Goal: Task Accomplishment & Management: Use online tool/utility

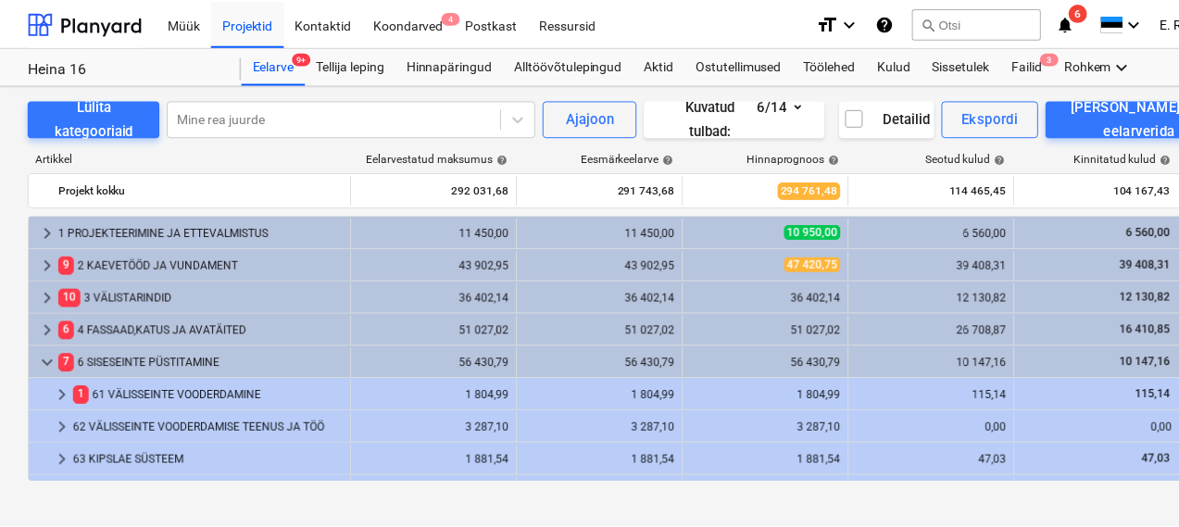
scroll to position [648, 0]
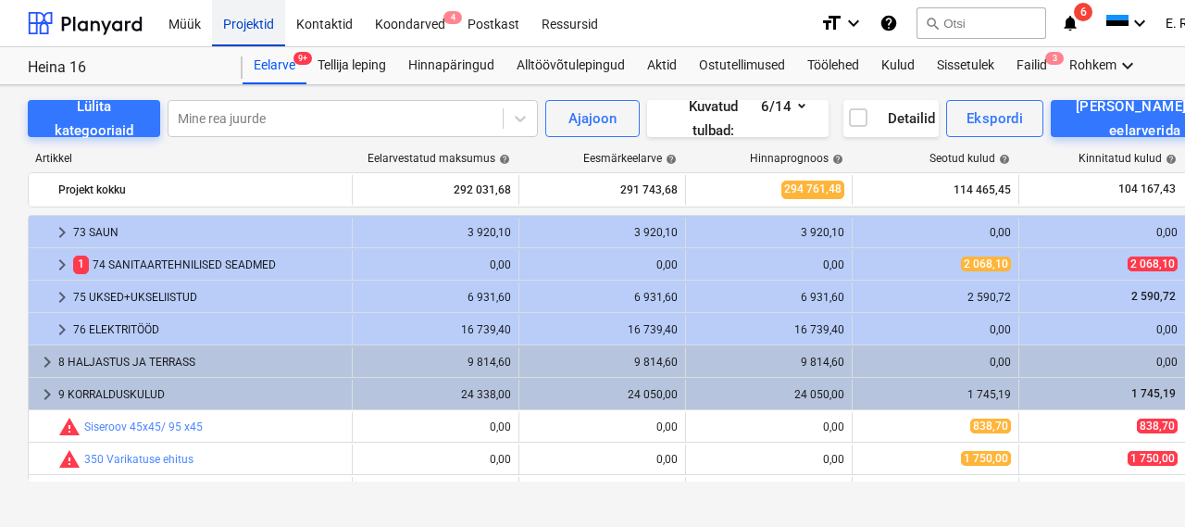
click at [256, 19] on div "Projektid" at bounding box center [248, 22] width 73 height 47
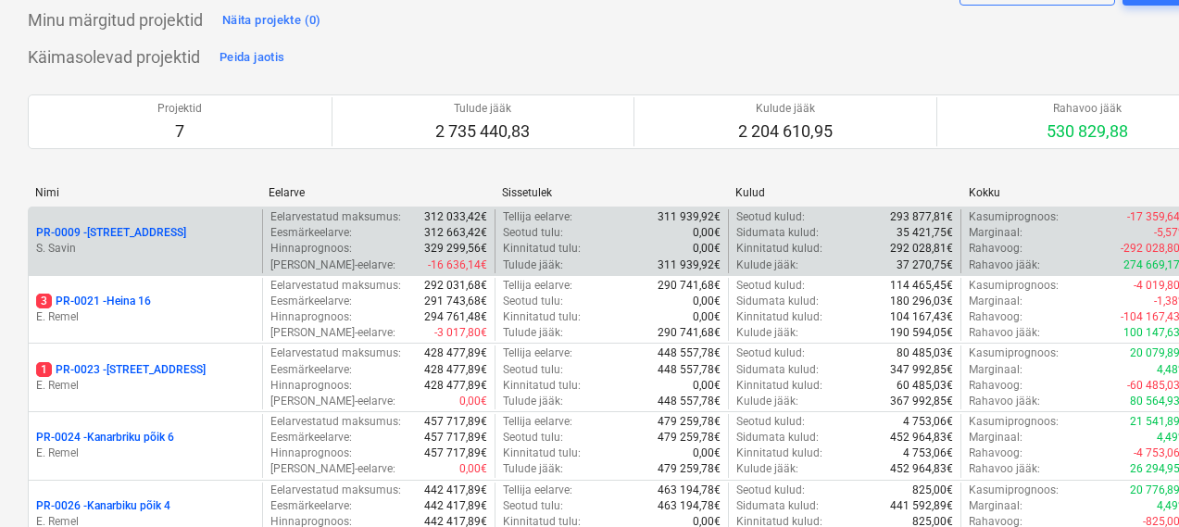
scroll to position [114, 0]
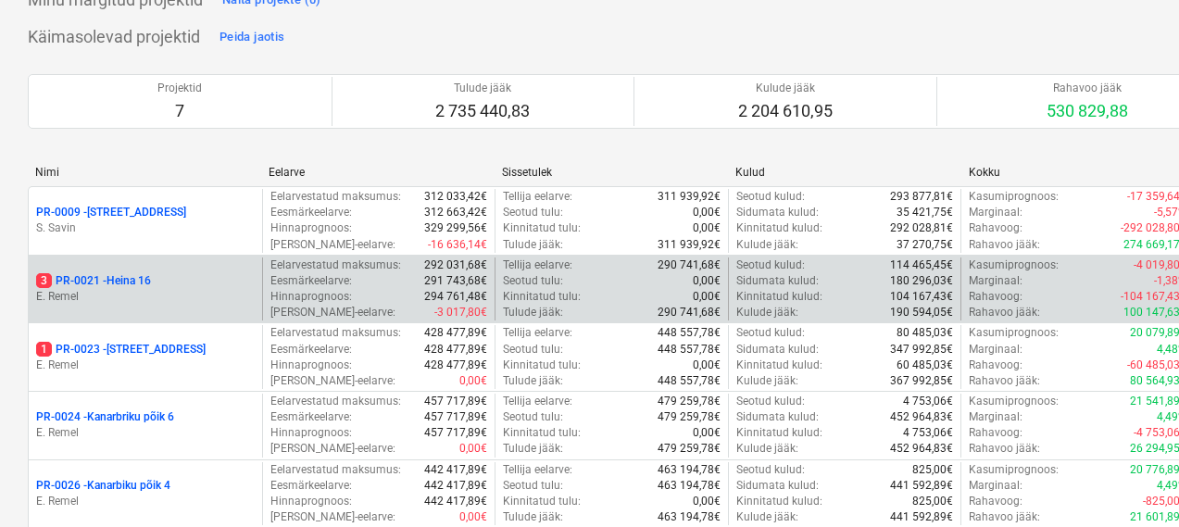
click at [160, 294] on p "E. Remel" at bounding box center [145, 297] width 218 height 16
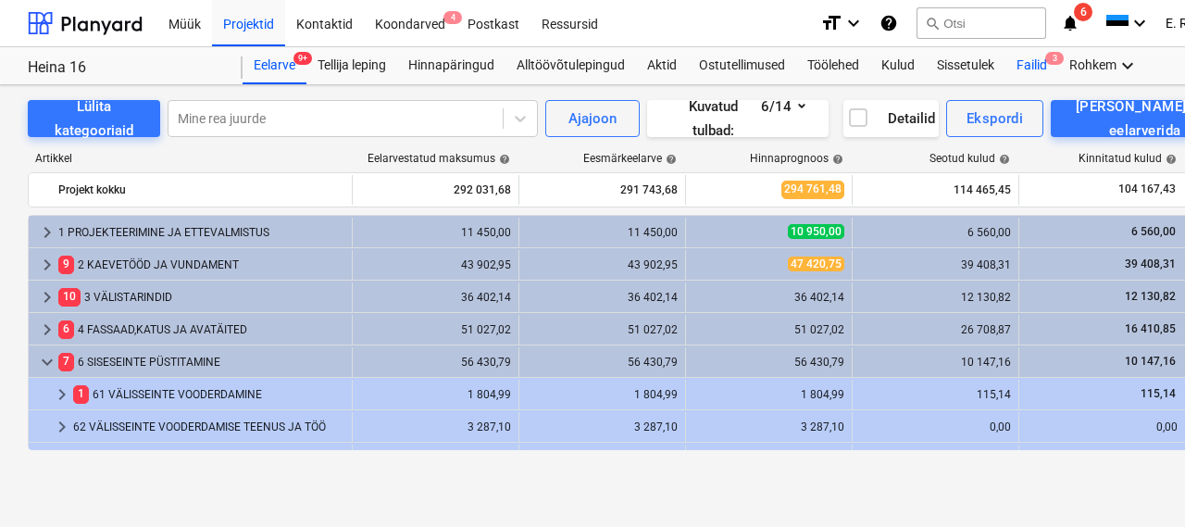
click at [1042, 74] on div "Failid 3" at bounding box center [1031, 65] width 53 height 37
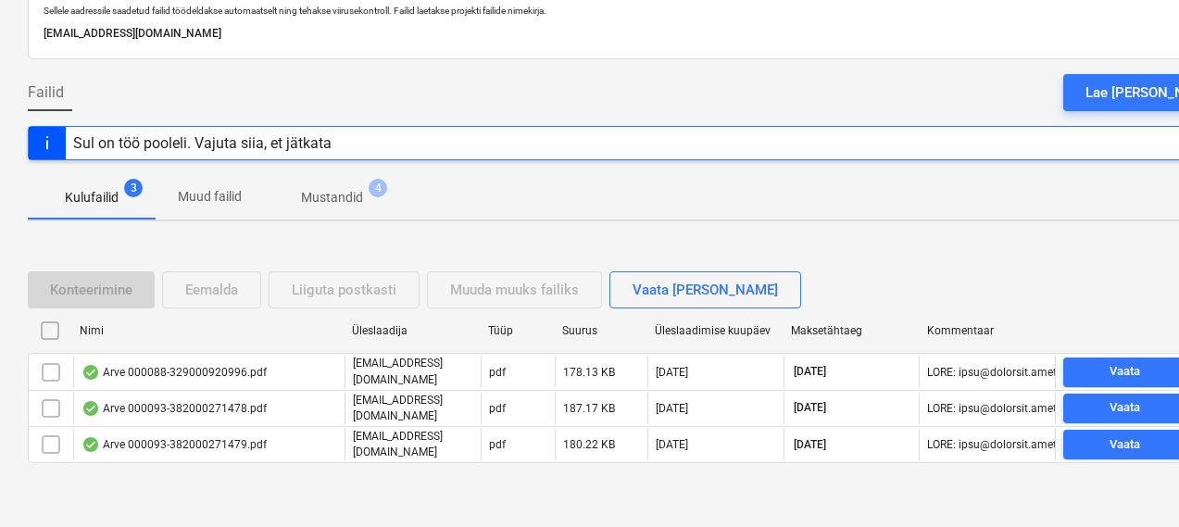
scroll to position [128, 0]
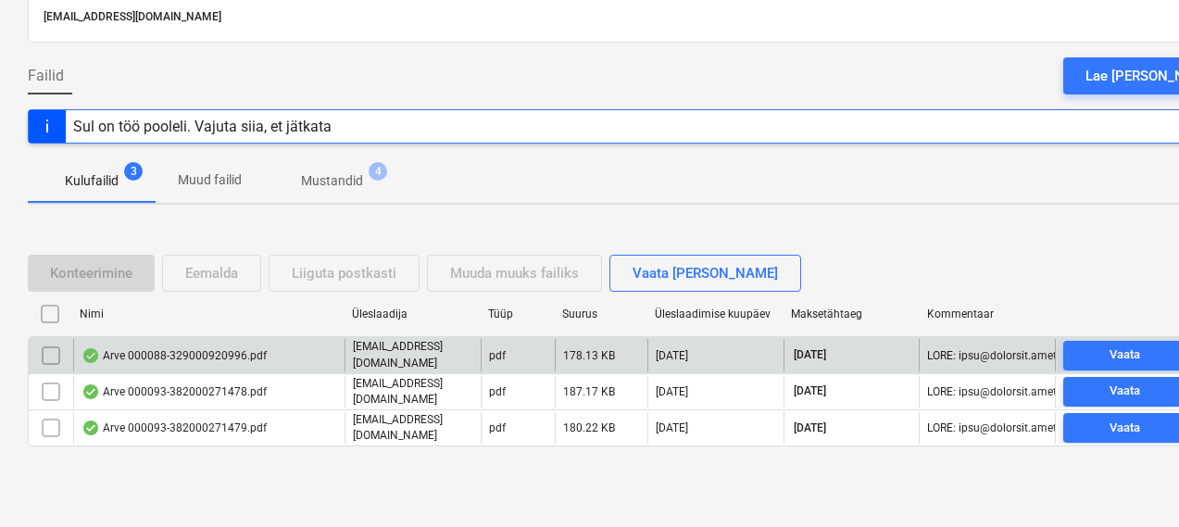
click at [274, 356] on div "Arve 000088-329000920996.pdf" at bounding box center [208, 354] width 271 height 31
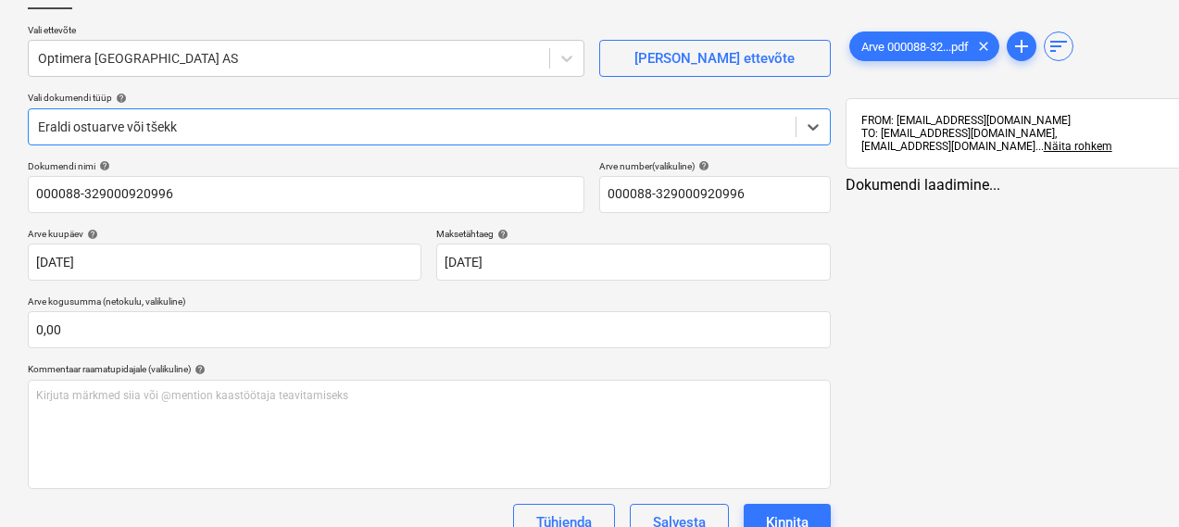
type input "000088-329000920996"
type input "[DATE]"
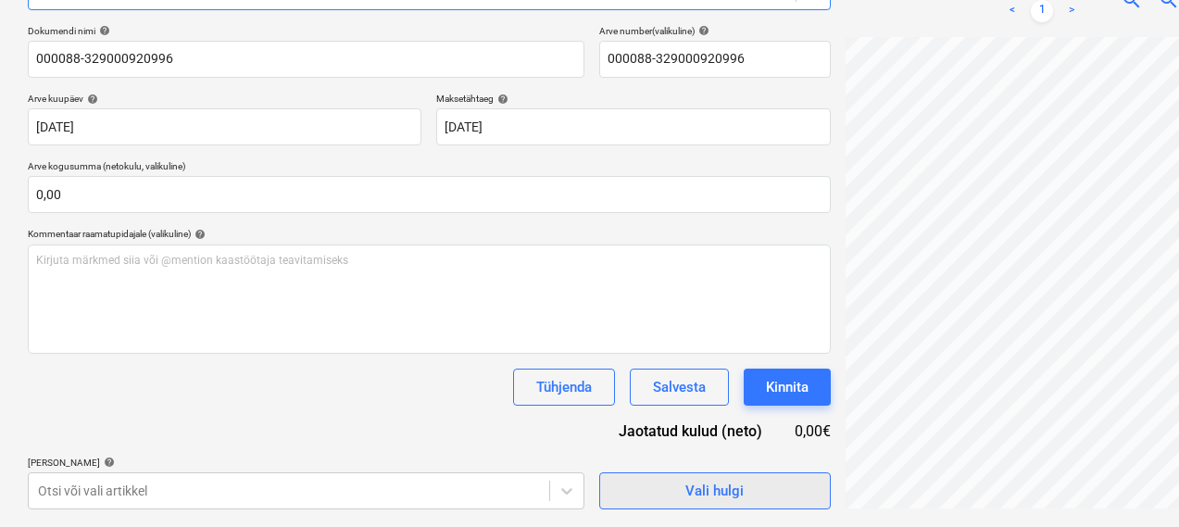
click at [622, 497] on span "Vali hulgi" at bounding box center [714, 491] width 185 height 24
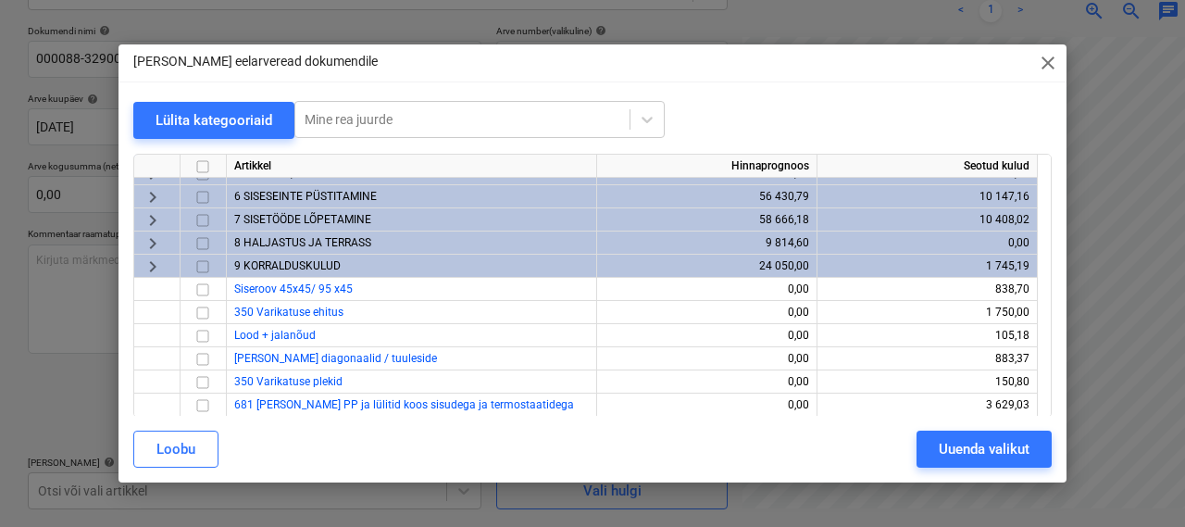
scroll to position [0, 0]
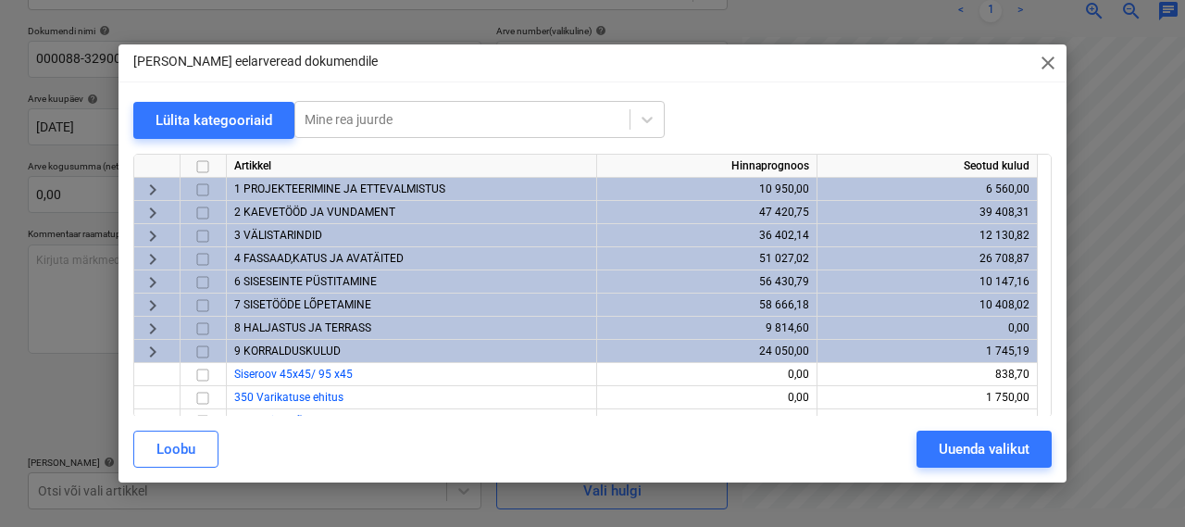
click at [265, 258] on span "4 FASSAAD,KATUS JA AVATÄITED" at bounding box center [318, 258] width 169 height 13
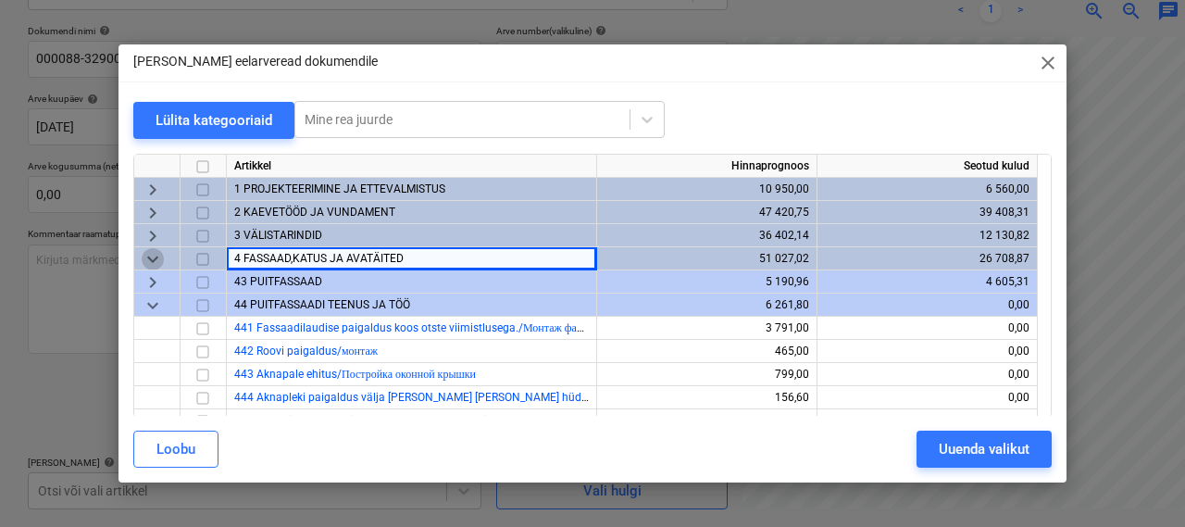
click at [153, 254] on span "keyboard_arrow_down" at bounding box center [153, 259] width 22 height 22
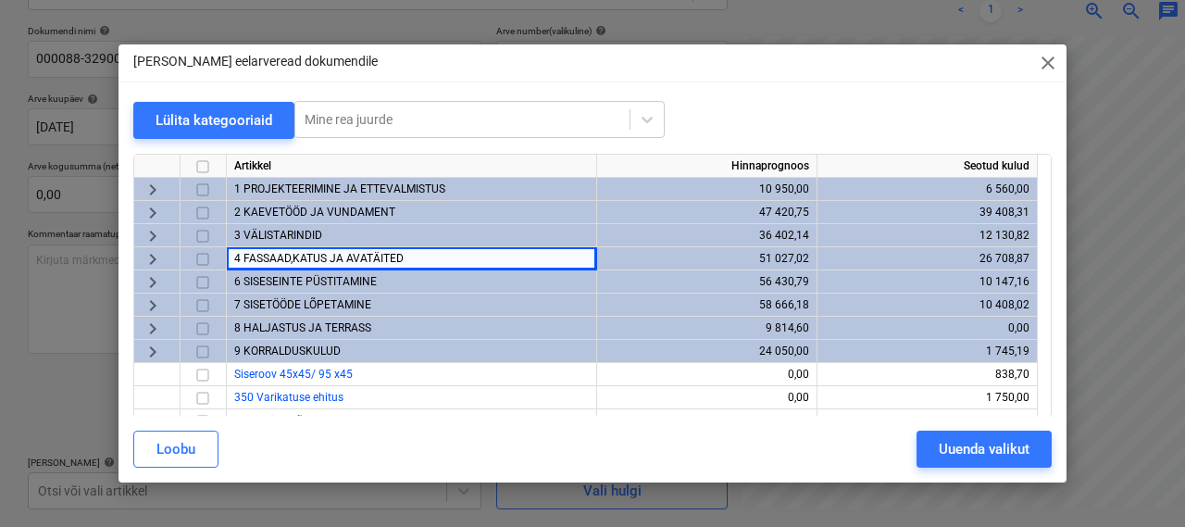
click at [260, 277] on span "6 SISESEINTE PÜSTITAMINE" at bounding box center [305, 281] width 143 height 13
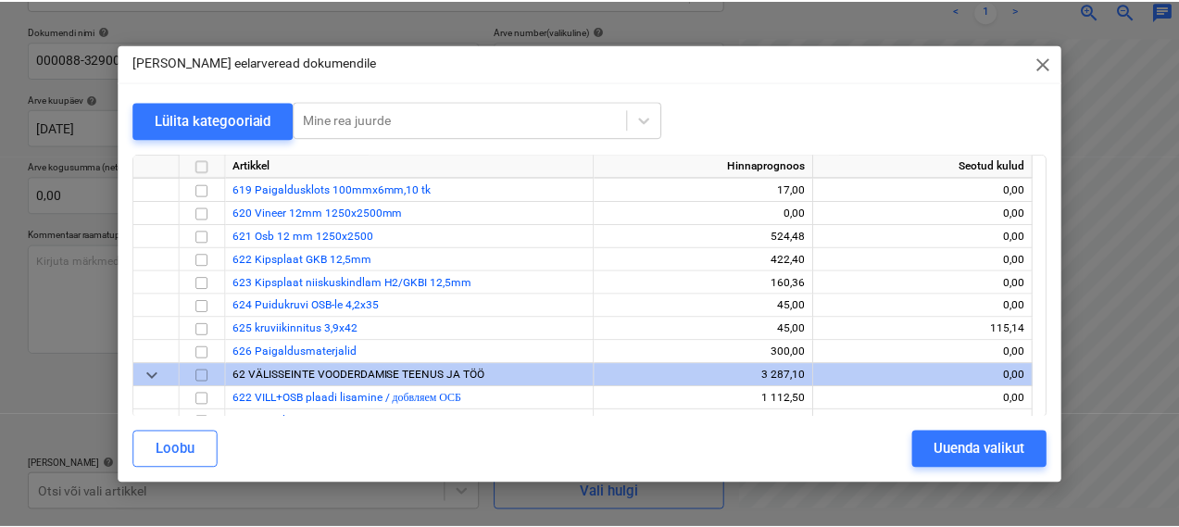
scroll to position [281, 0]
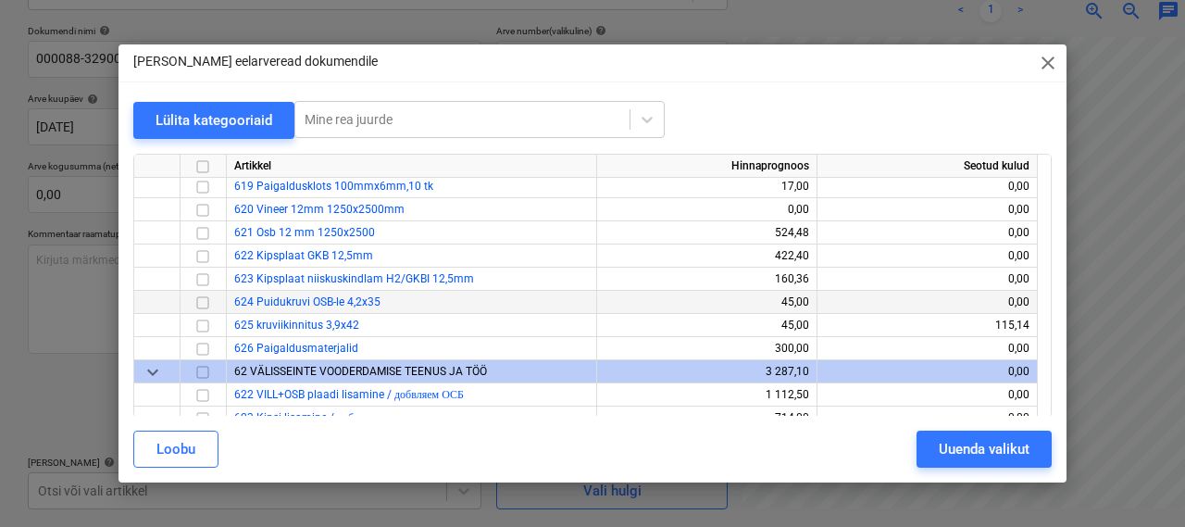
click at [203, 303] on input "checkbox" at bounding box center [203, 303] width 22 height 22
click at [940, 444] on div "Uuenda valikut" at bounding box center [984, 449] width 91 height 24
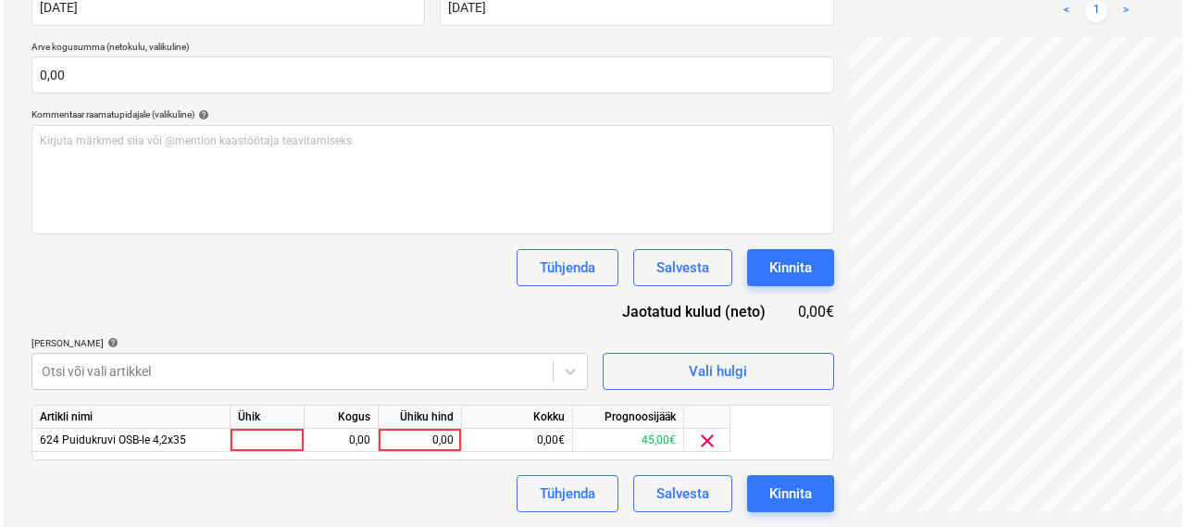
scroll to position [311, 203]
click at [246, 442] on div at bounding box center [264, 440] width 74 height 23
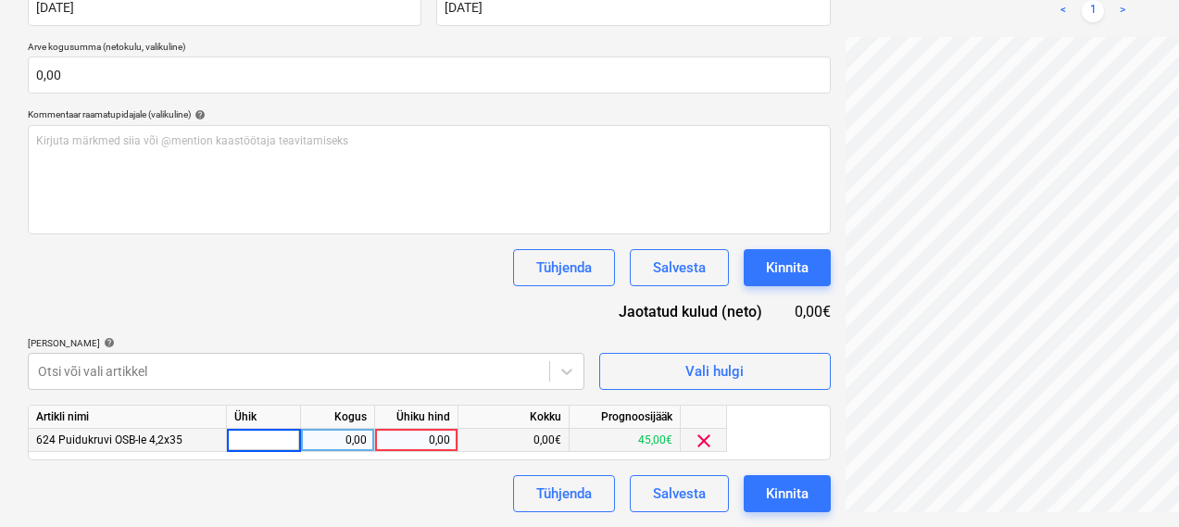
type input "1"
click at [336, 441] on div "0,00" at bounding box center [337, 440] width 58 height 23
click at [416, 432] on div "0,00" at bounding box center [416, 440] width 68 height 23
type input "107,35"
click at [358, 486] on div "Tühjenda Salvesta Kinnita" at bounding box center [429, 493] width 803 height 37
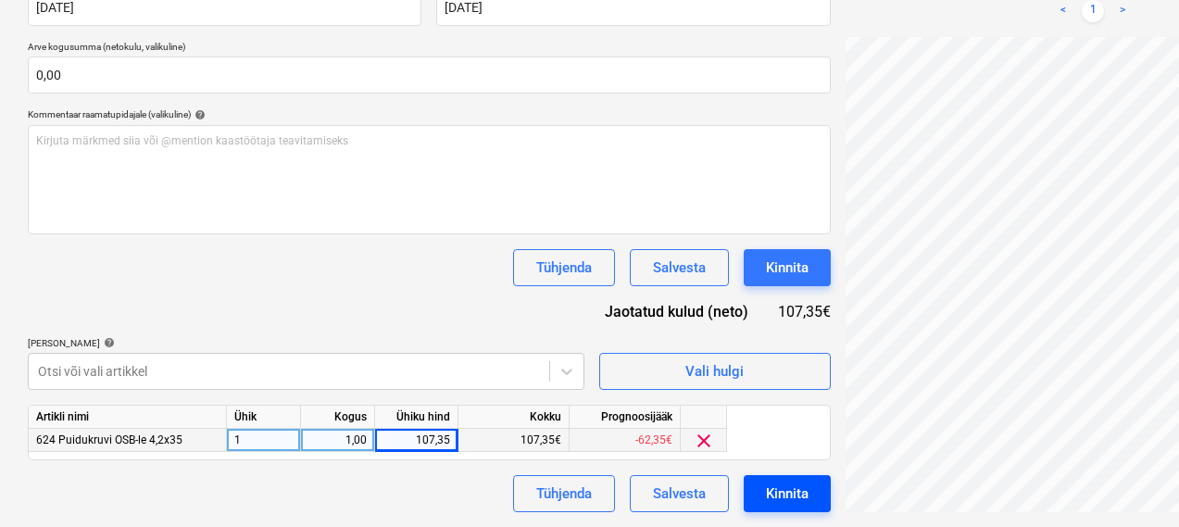
click at [766, 490] on div "Kinnita" at bounding box center [787, 493] width 43 height 24
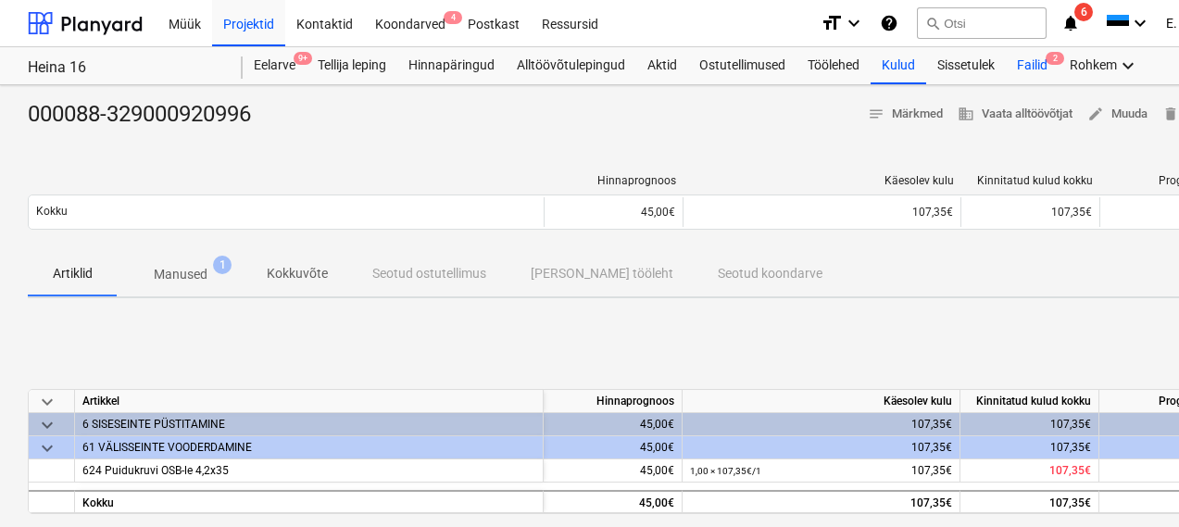
click at [1031, 71] on div "Failid 2" at bounding box center [1031, 65] width 53 height 37
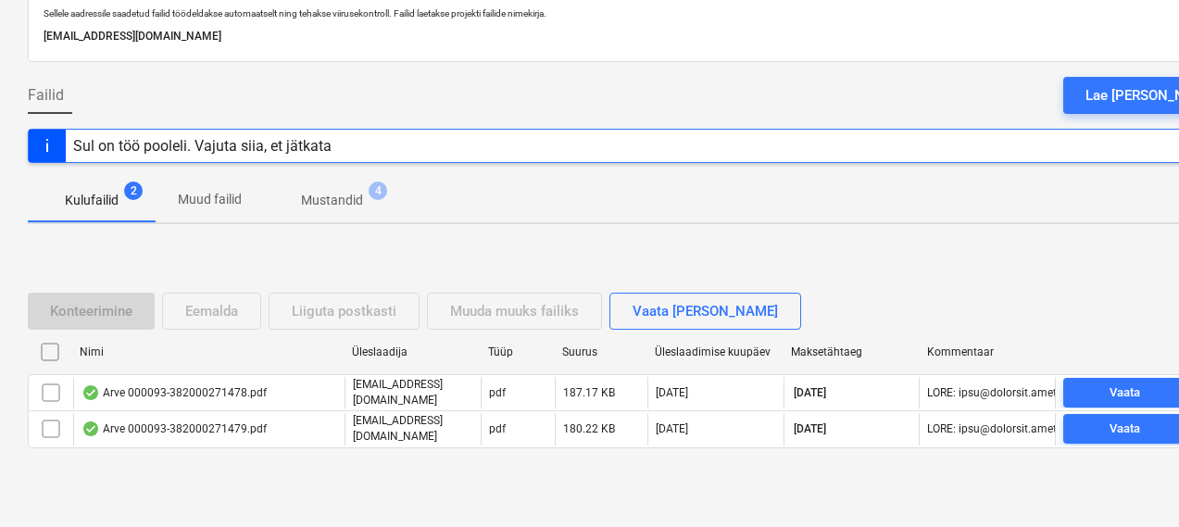
scroll to position [128, 0]
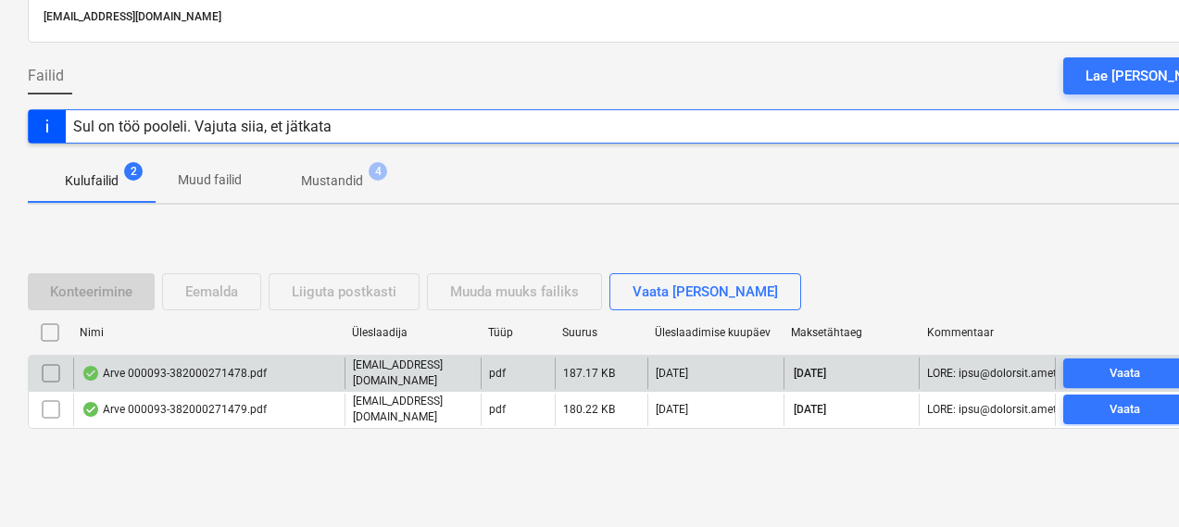
click at [159, 383] on div "Arve 000093-382000271478.pdf" at bounding box center [208, 372] width 271 height 31
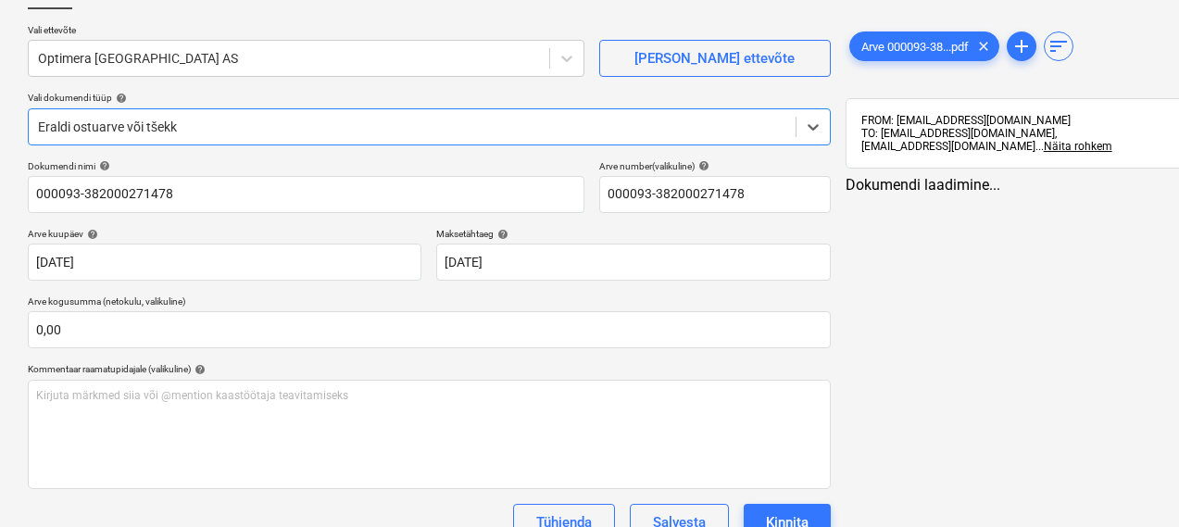
type input "000093-382000271478"
type input "[DATE]"
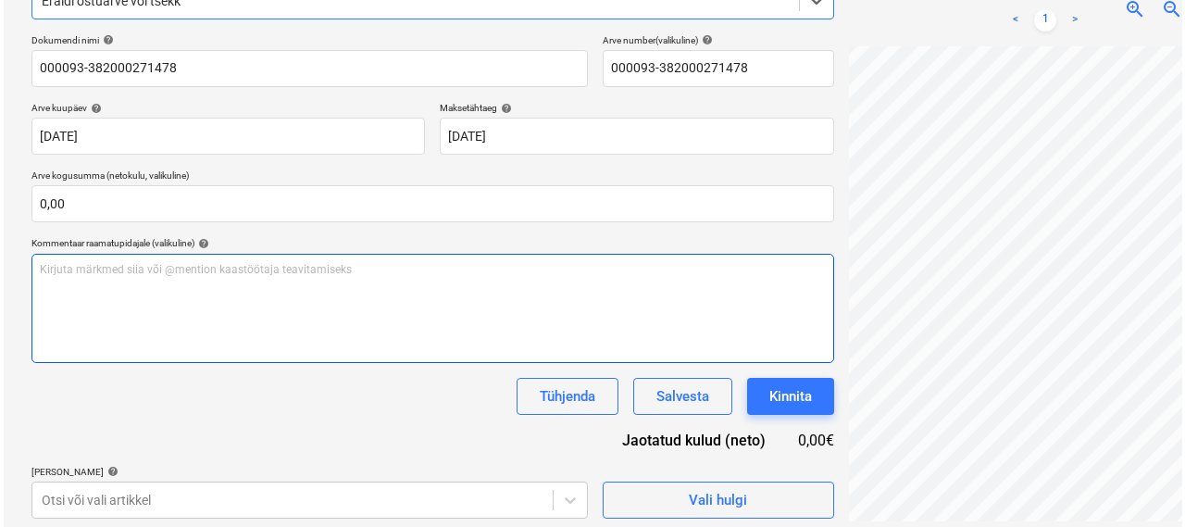
scroll to position [263, 0]
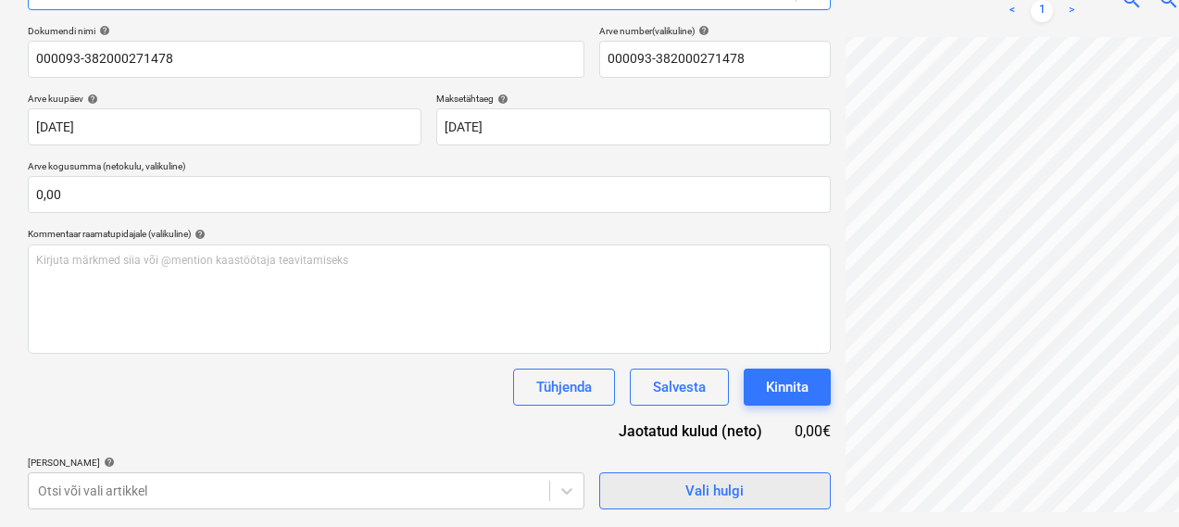
click at [685, 491] on div "Vali hulgi" at bounding box center [714, 491] width 58 height 24
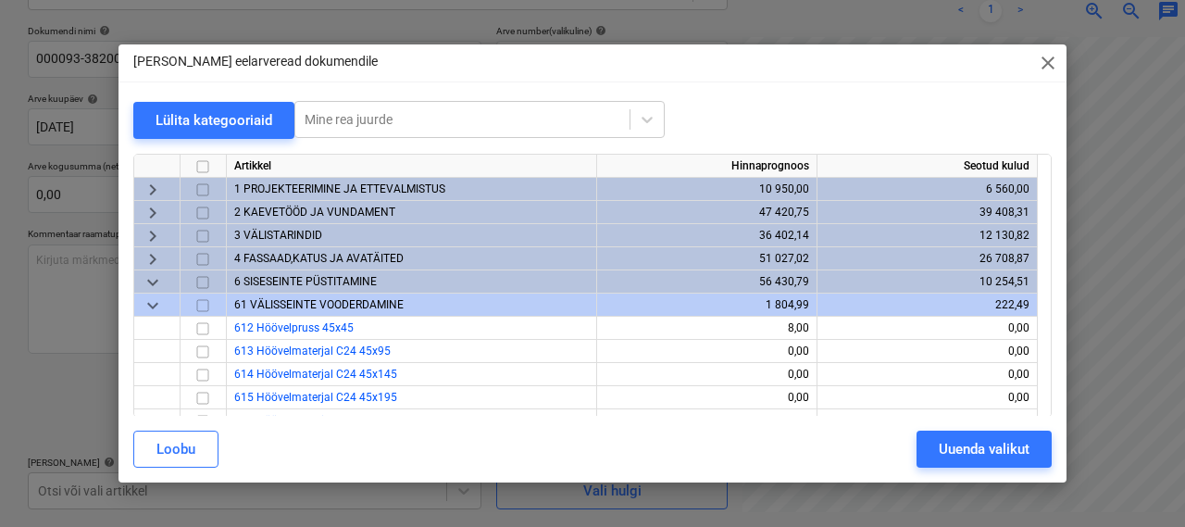
click at [263, 234] on span "3 VÄLISTARINDID" at bounding box center [278, 235] width 88 height 13
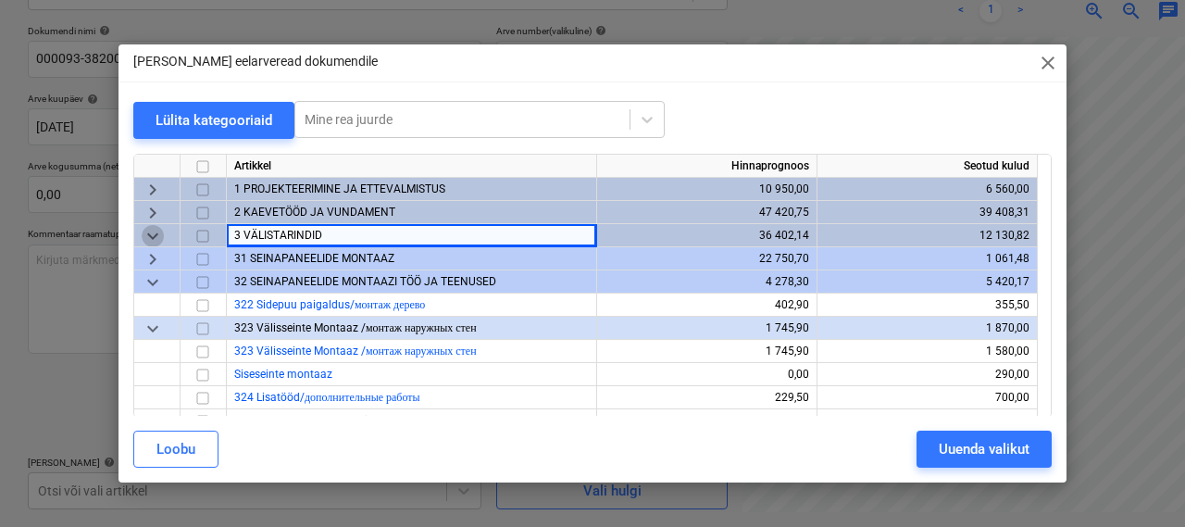
click at [155, 234] on span "keyboard_arrow_down" at bounding box center [153, 236] width 22 height 22
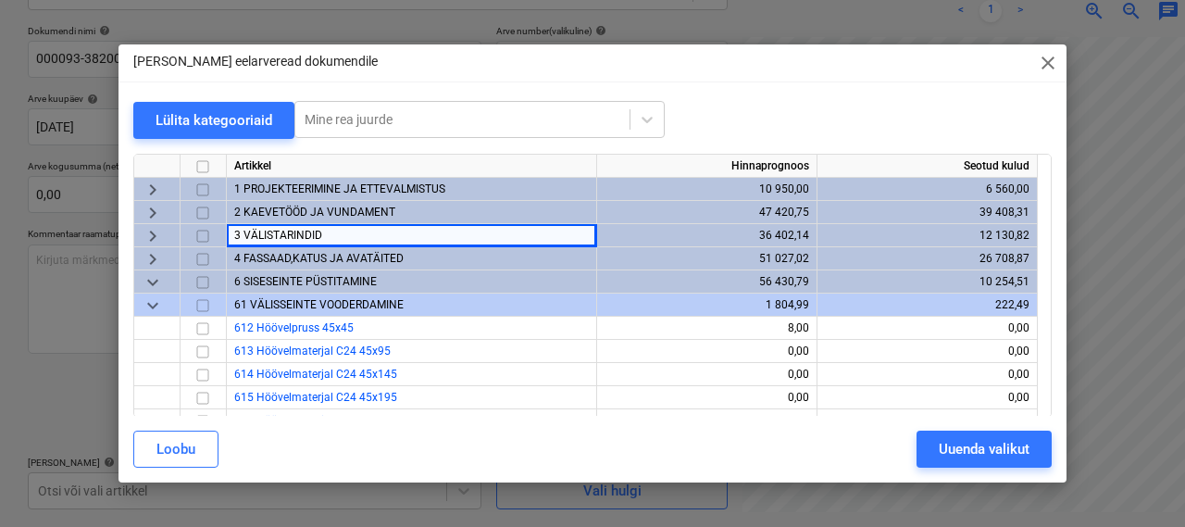
click at [157, 206] on span "keyboard_arrow_right" at bounding box center [153, 213] width 22 height 22
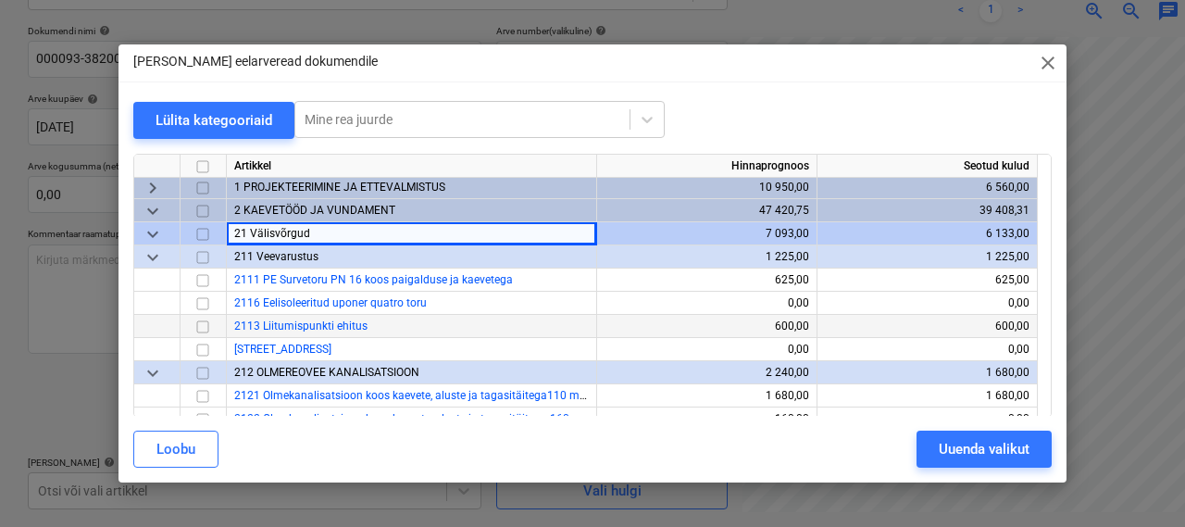
scroll to position [0, 0]
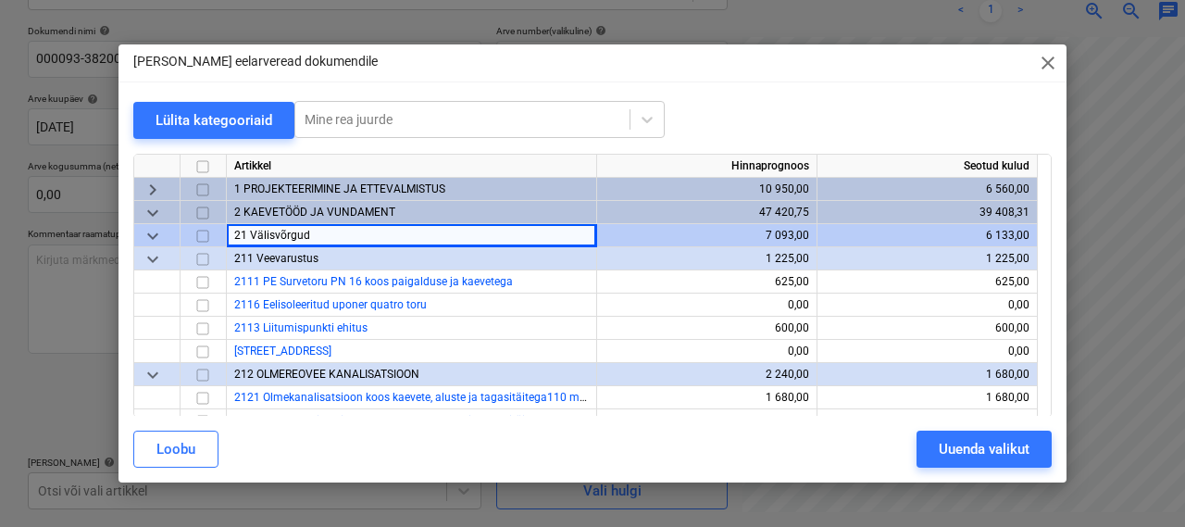
click at [151, 266] on span "keyboard_arrow_down" at bounding box center [153, 259] width 22 height 22
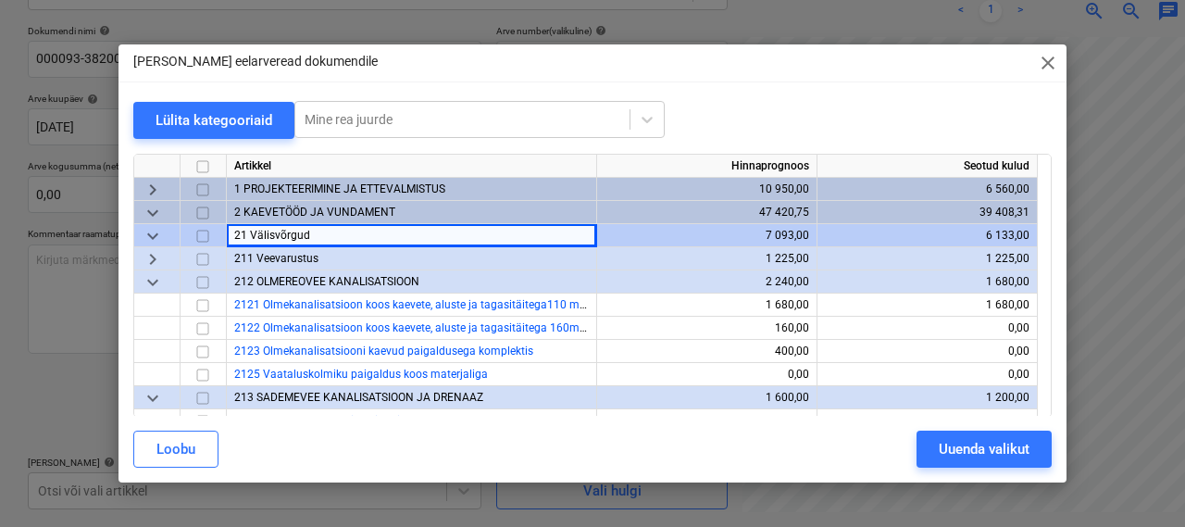
click at [155, 281] on span "keyboard_arrow_down" at bounding box center [153, 282] width 22 height 22
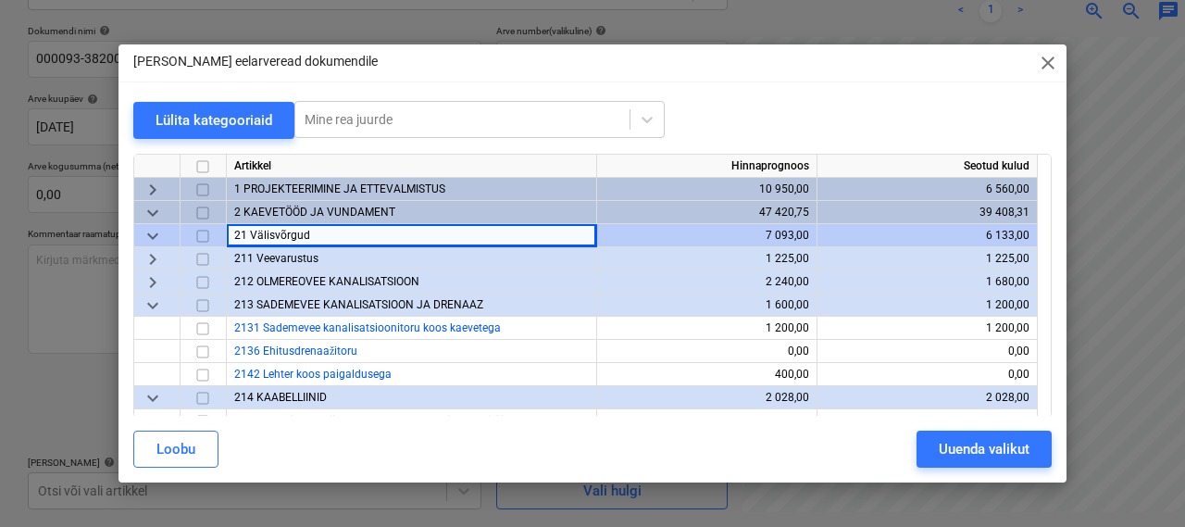
click at [157, 304] on span "keyboard_arrow_down" at bounding box center [153, 305] width 22 height 22
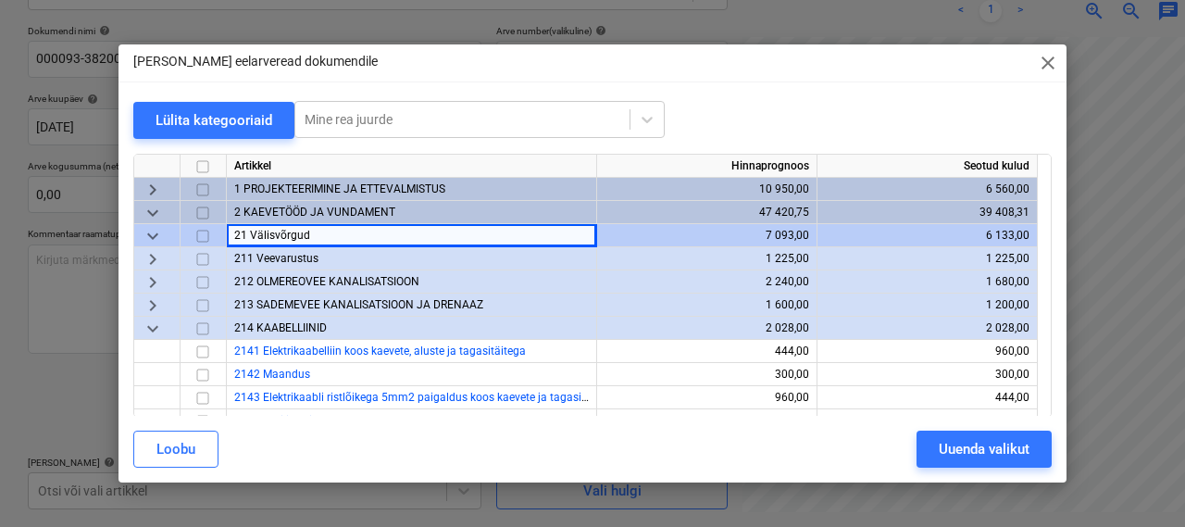
click at [156, 327] on span "keyboard_arrow_down" at bounding box center [153, 329] width 22 height 22
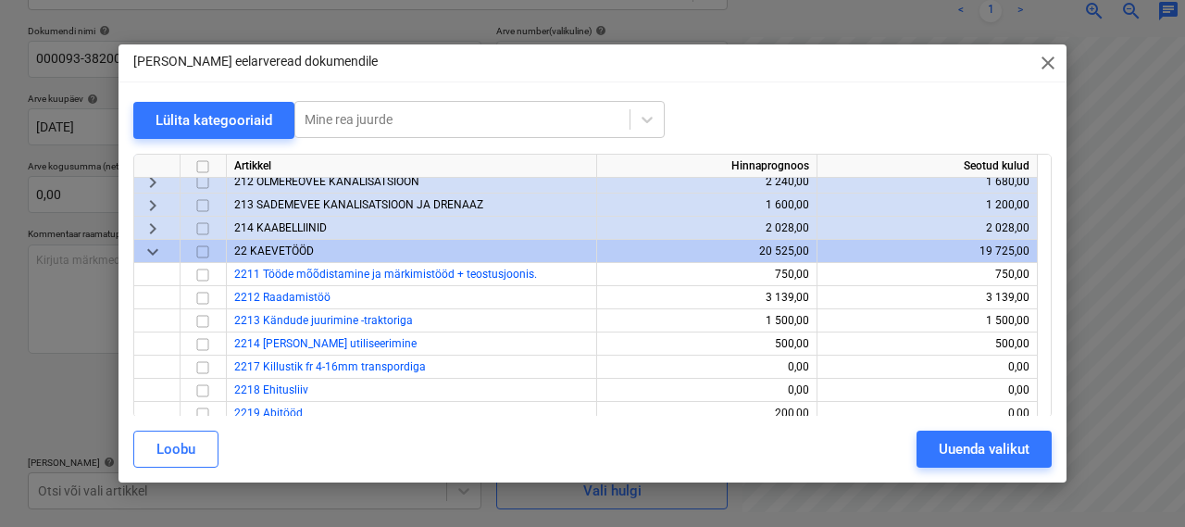
scroll to position [107, 0]
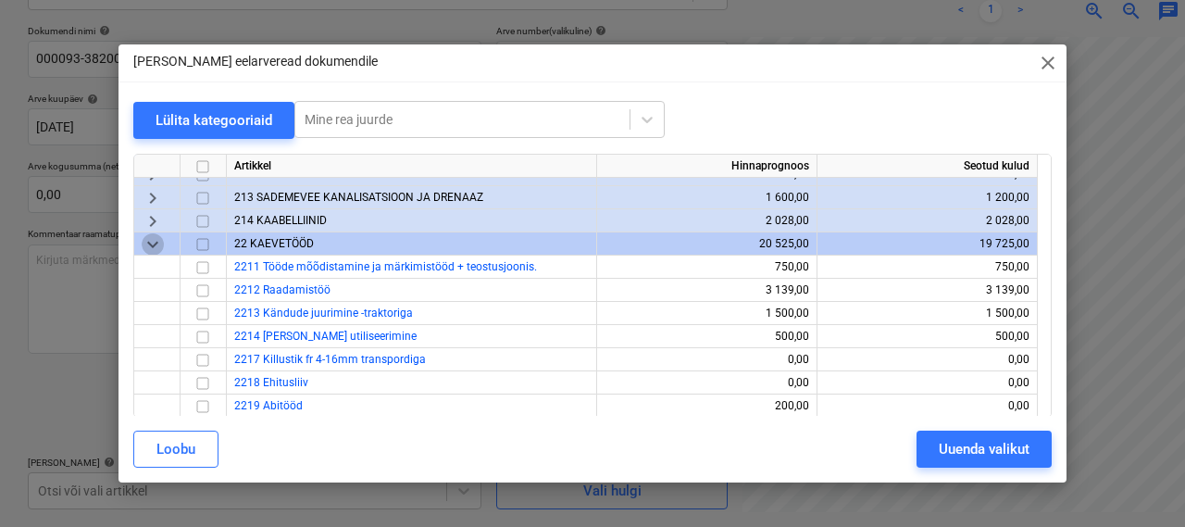
click at [146, 243] on span "keyboard_arrow_down" at bounding box center [153, 244] width 22 height 22
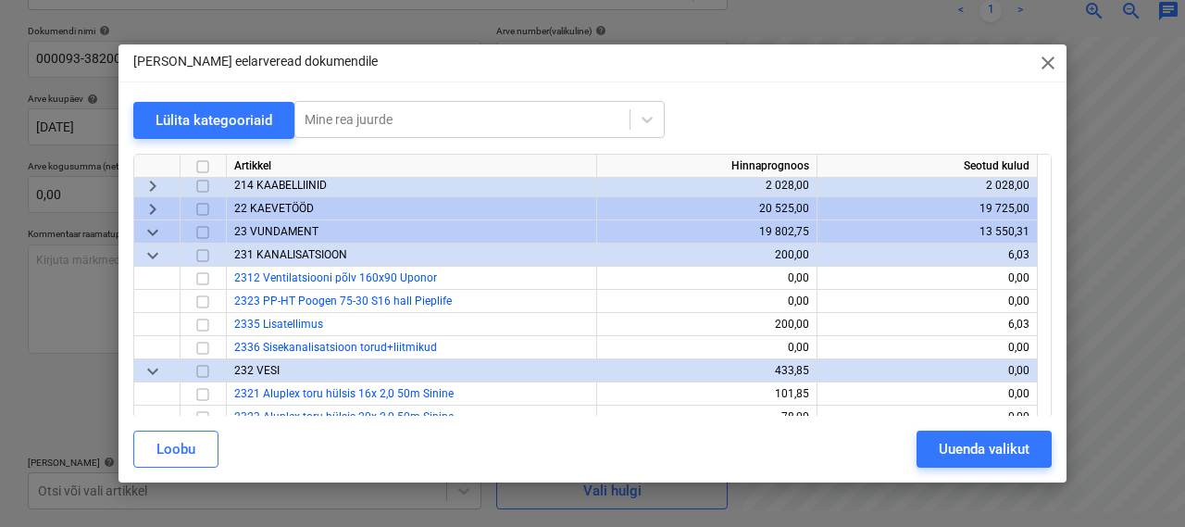
scroll to position [143, 0]
click at [149, 253] on span "keyboard_arrow_down" at bounding box center [153, 254] width 22 height 22
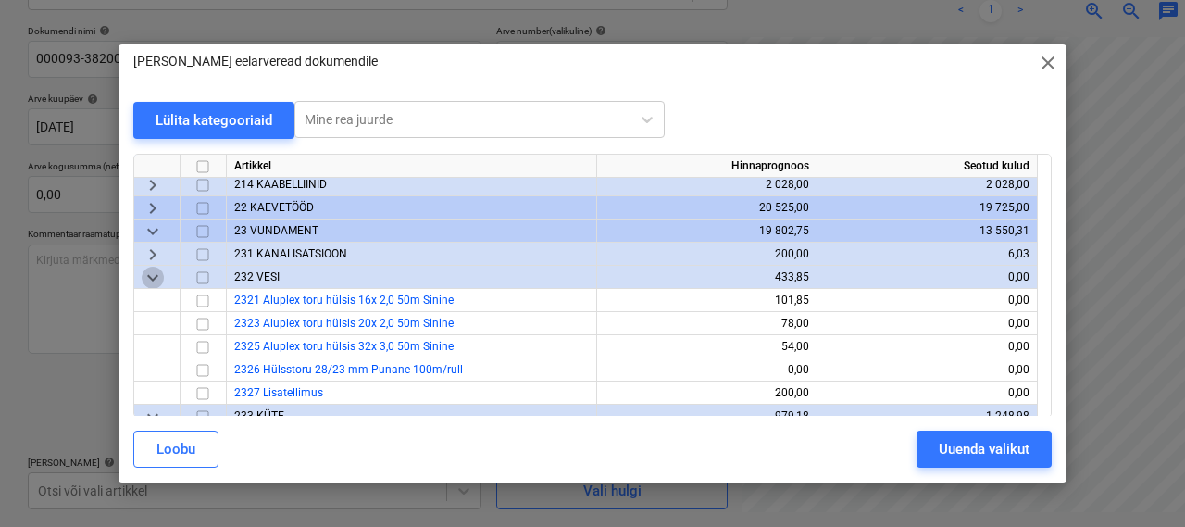
click at [152, 278] on span "keyboard_arrow_down" at bounding box center [153, 278] width 22 height 22
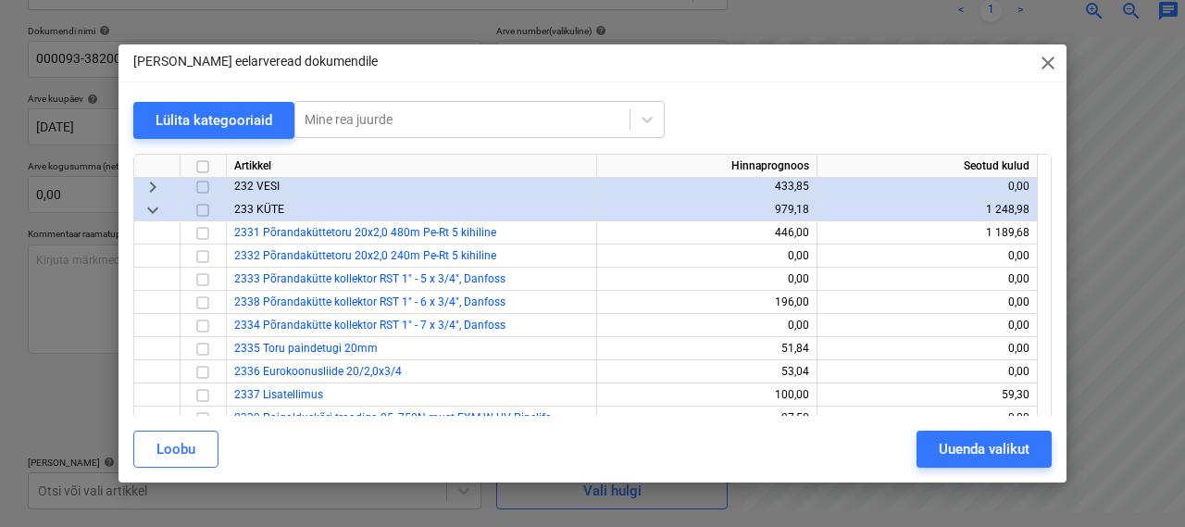
scroll to position [240, 0]
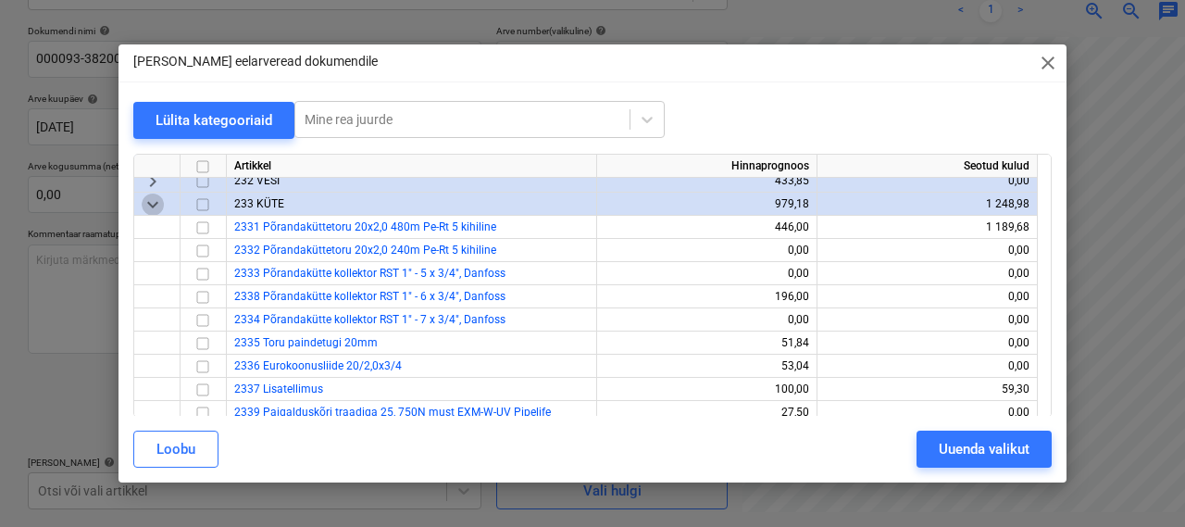
click at [148, 211] on span "keyboard_arrow_down" at bounding box center [153, 204] width 22 height 22
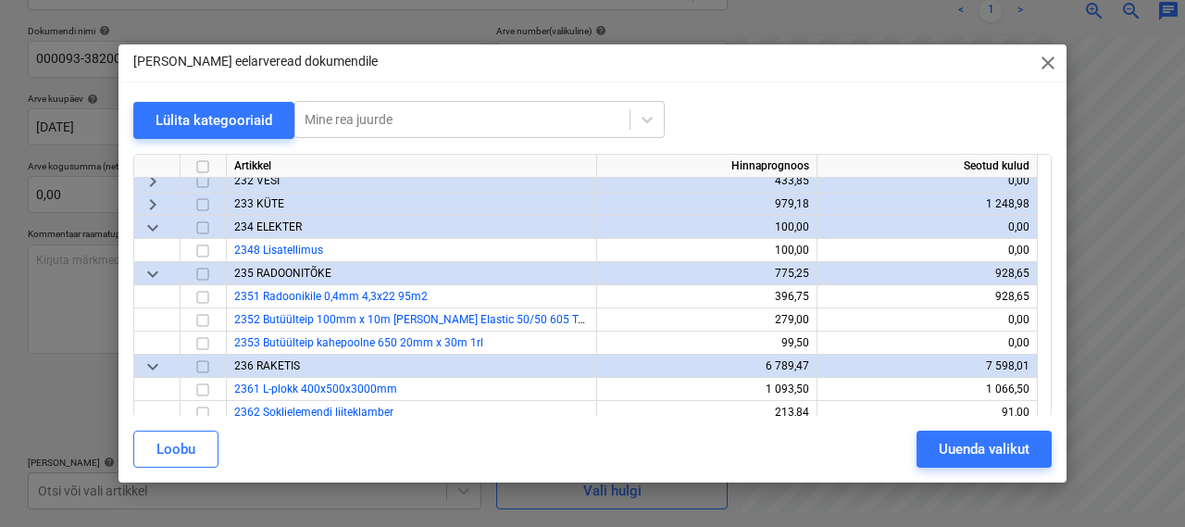
click at [149, 221] on span "keyboard_arrow_down" at bounding box center [153, 228] width 22 height 22
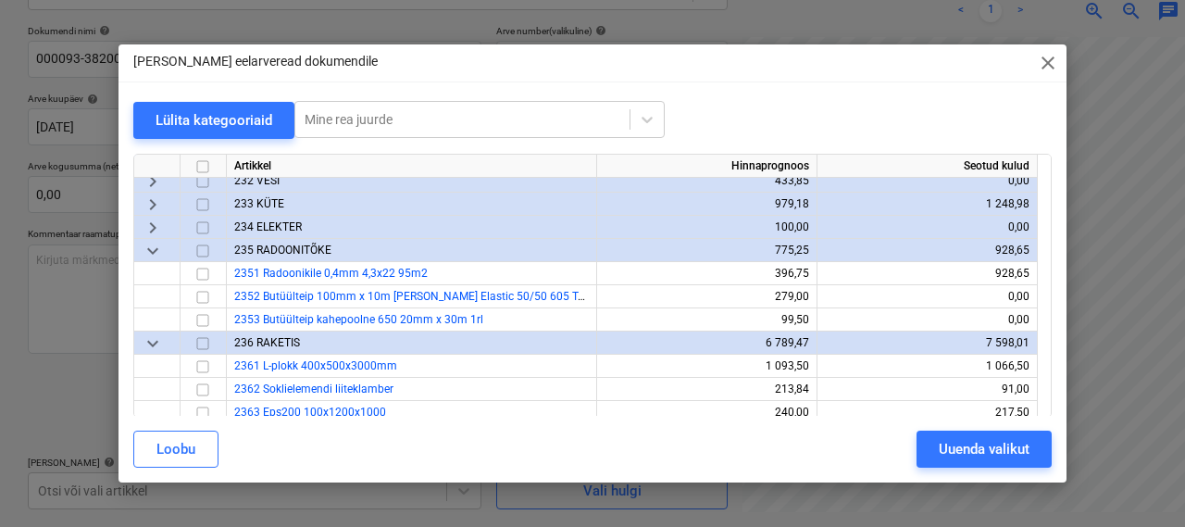
click at [156, 245] on span "keyboard_arrow_down" at bounding box center [153, 251] width 22 height 22
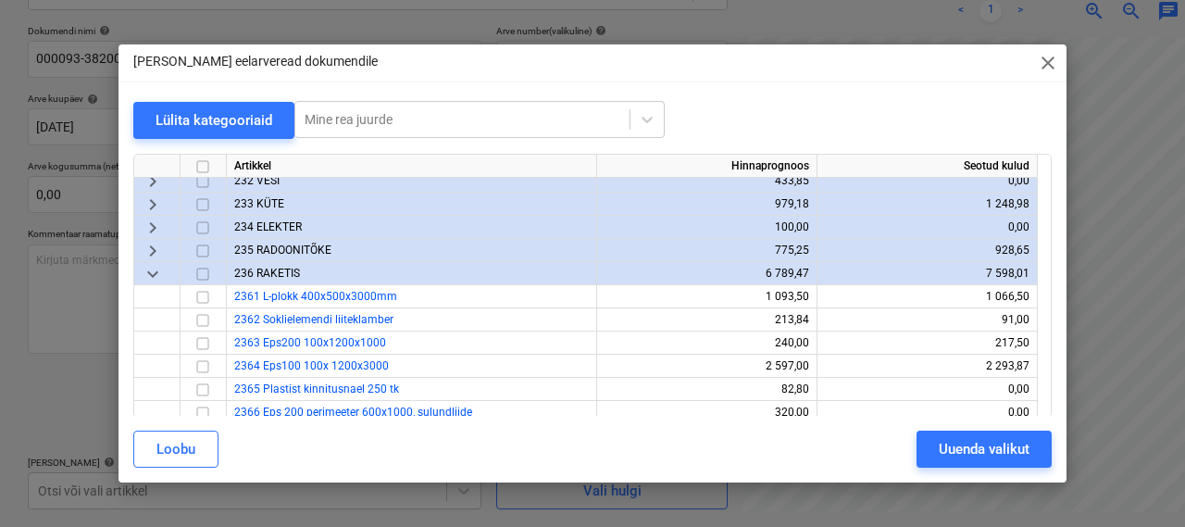
click at [149, 278] on span "keyboard_arrow_down" at bounding box center [153, 274] width 22 height 22
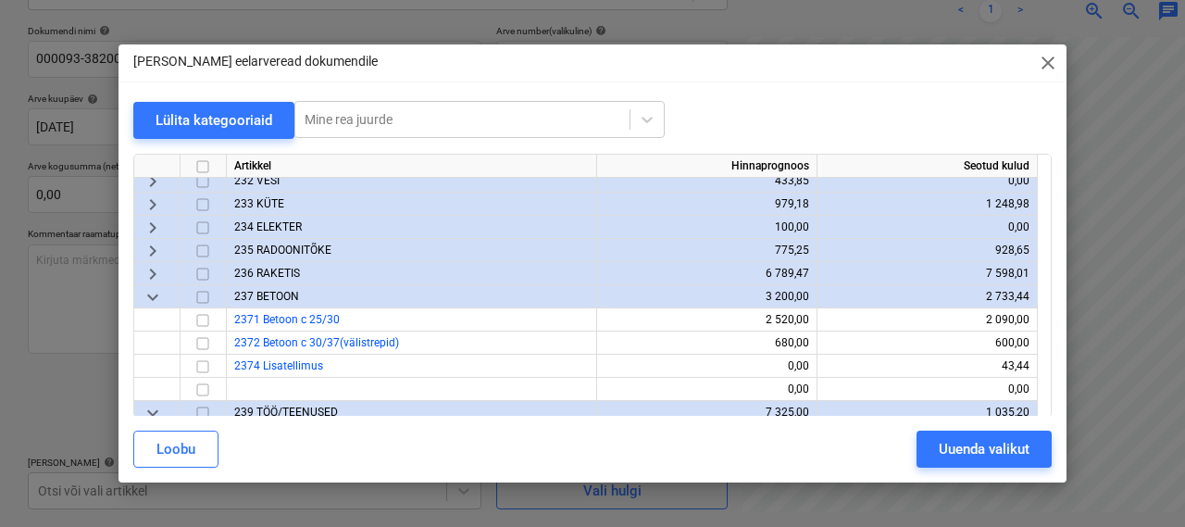
click at [149, 278] on span "keyboard_arrow_right" at bounding box center [153, 274] width 22 height 22
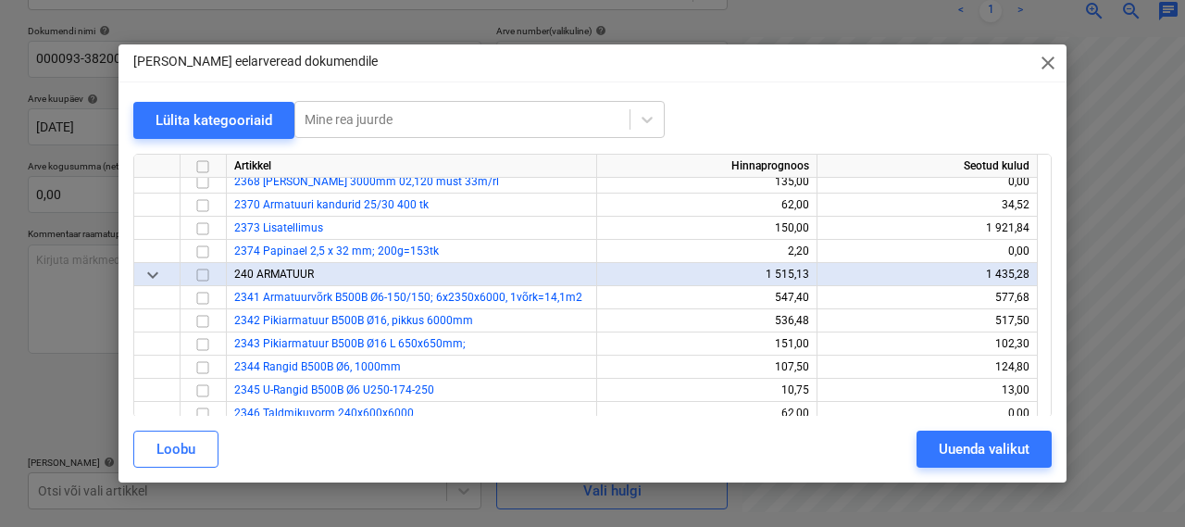
scroll to position [562, 0]
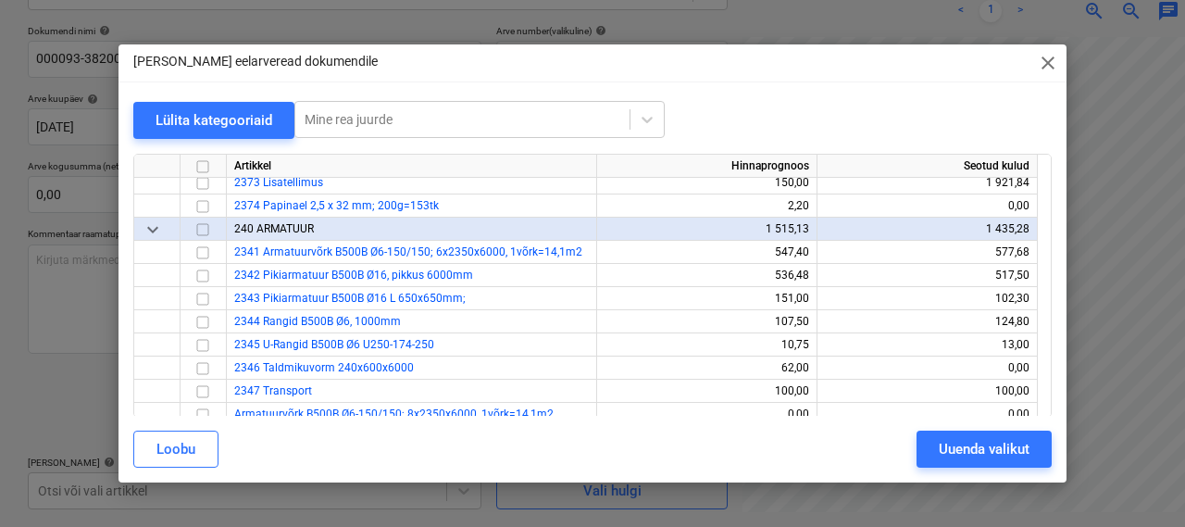
click at [149, 225] on span "keyboard_arrow_down" at bounding box center [153, 229] width 22 height 22
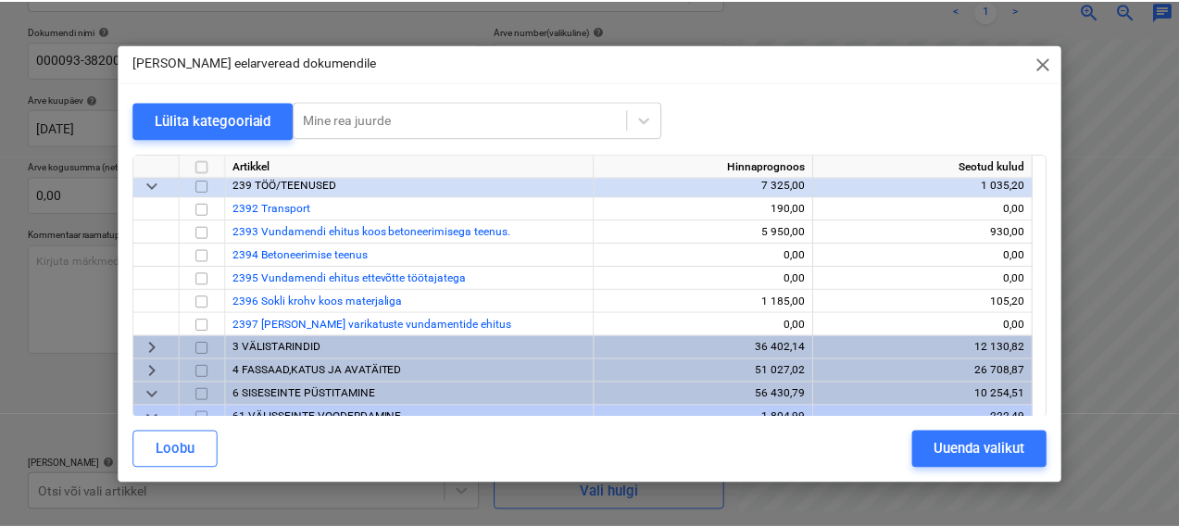
scroll to position [743, 0]
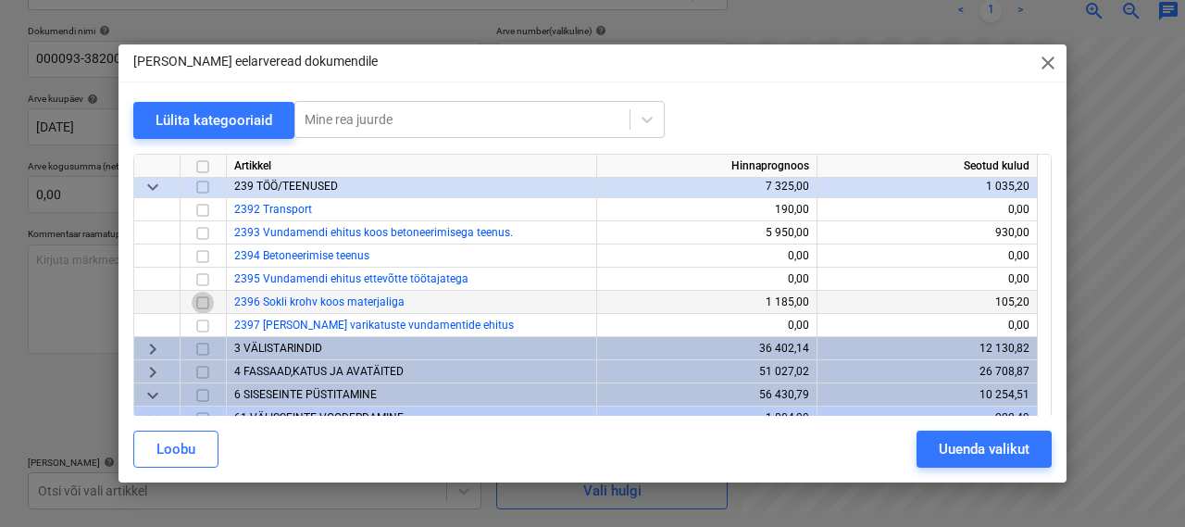
click at [204, 305] on input "checkbox" at bounding box center [203, 303] width 22 height 22
click at [942, 443] on div "Uuenda valikut" at bounding box center [984, 449] width 91 height 24
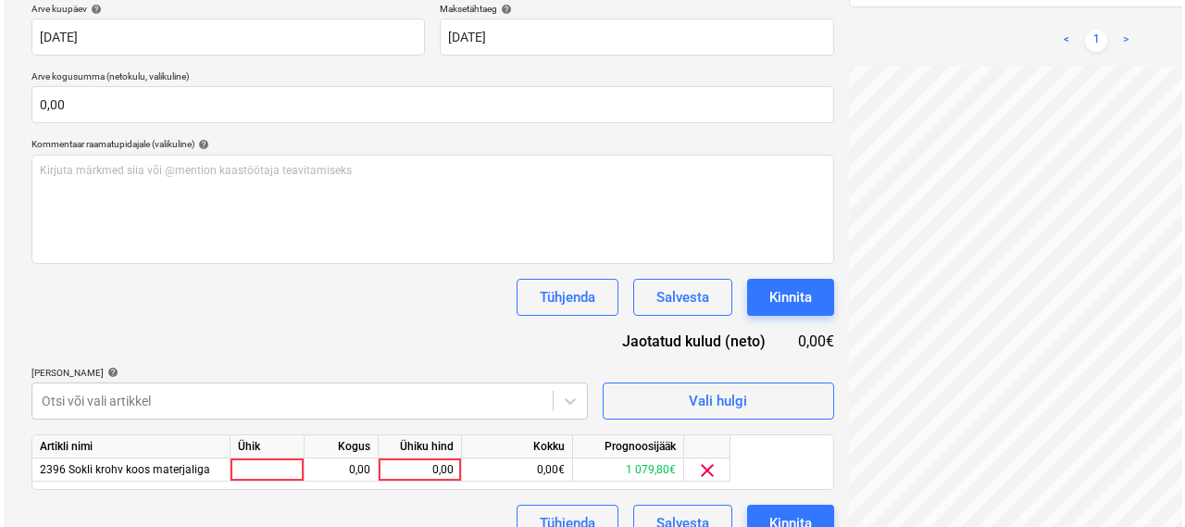
scroll to position [382, 0]
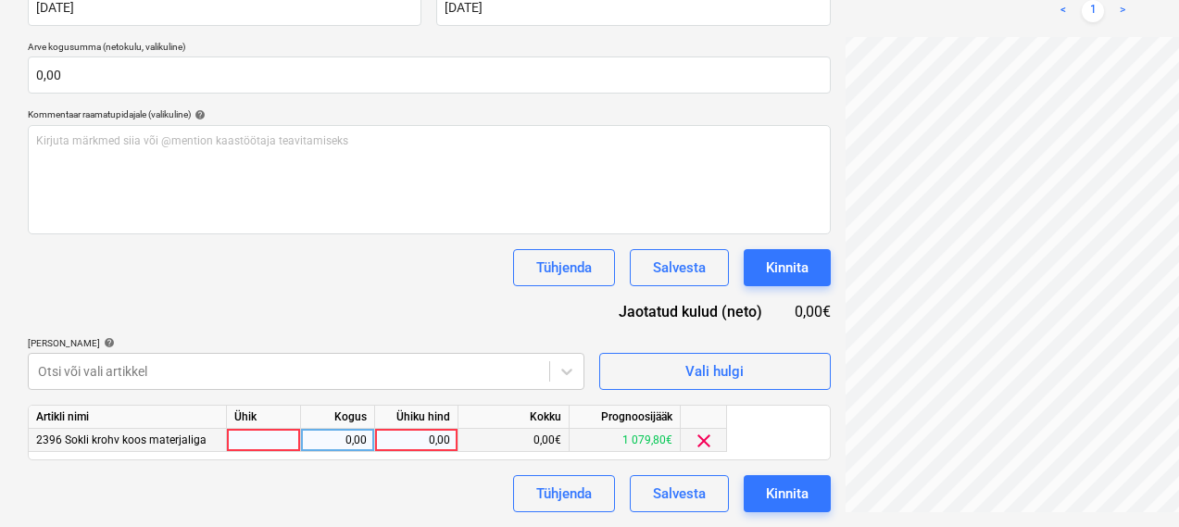
click at [283, 434] on div at bounding box center [264, 440] width 74 height 23
type input "1"
click at [343, 444] on div "0,00" at bounding box center [337, 440] width 58 height 23
click at [405, 436] on div "0,00" at bounding box center [416, 440] width 68 height 23
type input "20,46"
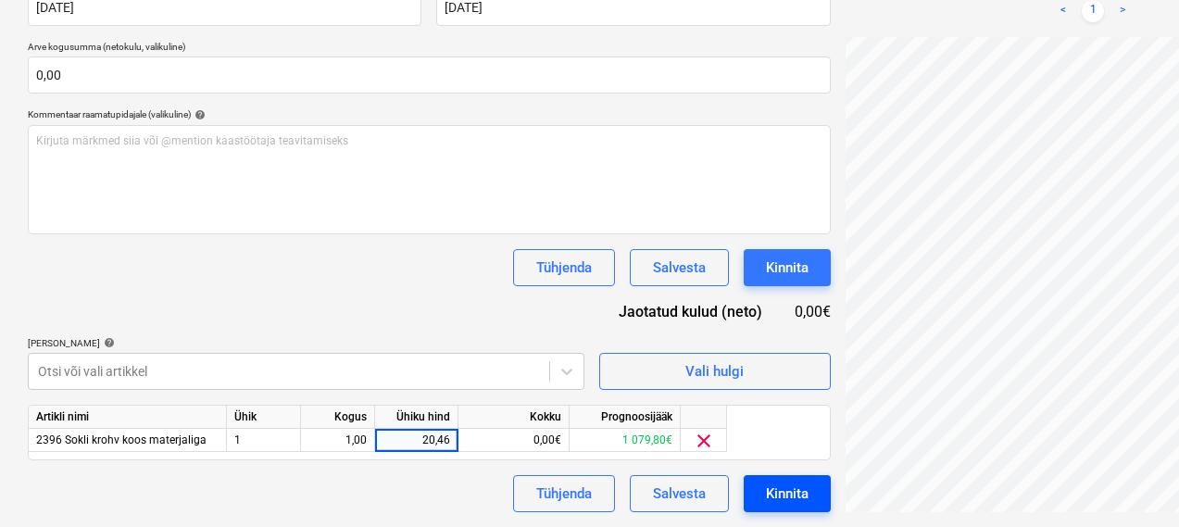
click at [766, 490] on div "Kinnita" at bounding box center [787, 493] width 43 height 24
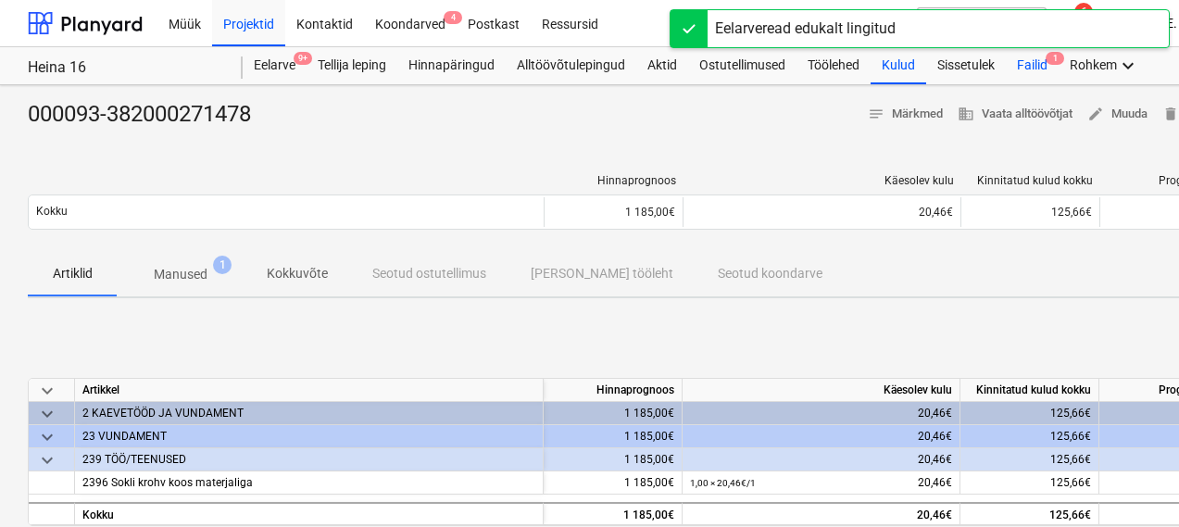
click at [1035, 66] on div "Failid 1" at bounding box center [1031, 65] width 53 height 37
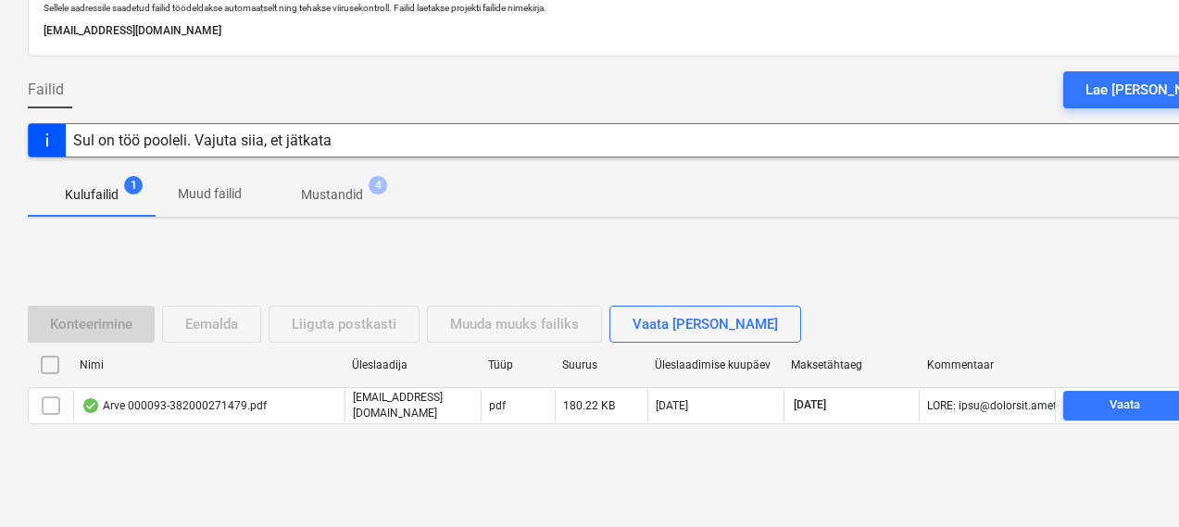
scroll to position [128, 0]
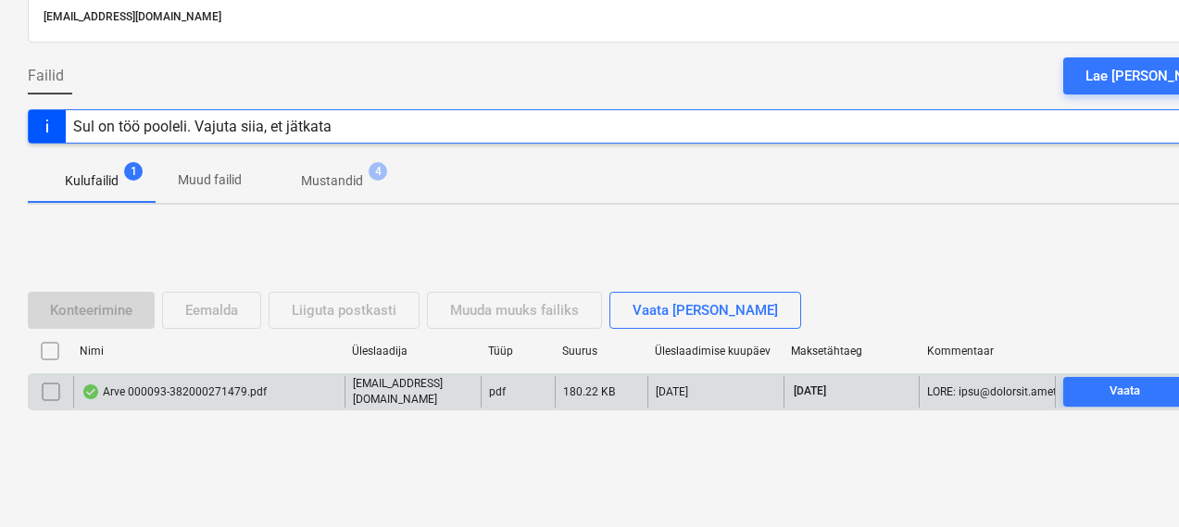
click at [190, 392] on div "Arve 000093-382000271479.pdf" at bounding box center [173, 391] width 185 height 15
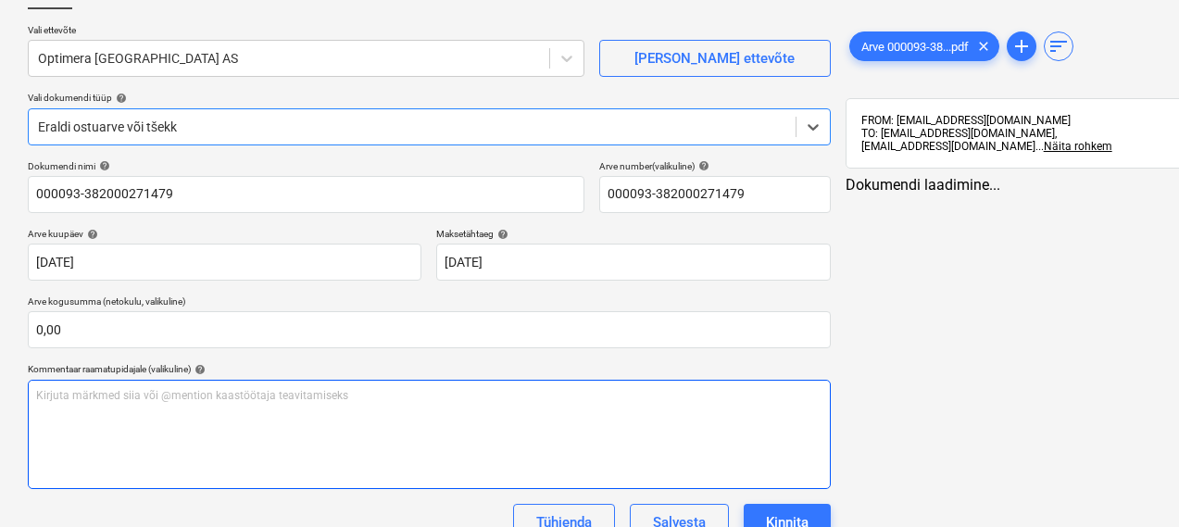
type input "000093-382000271479"
type input "[DATE]"
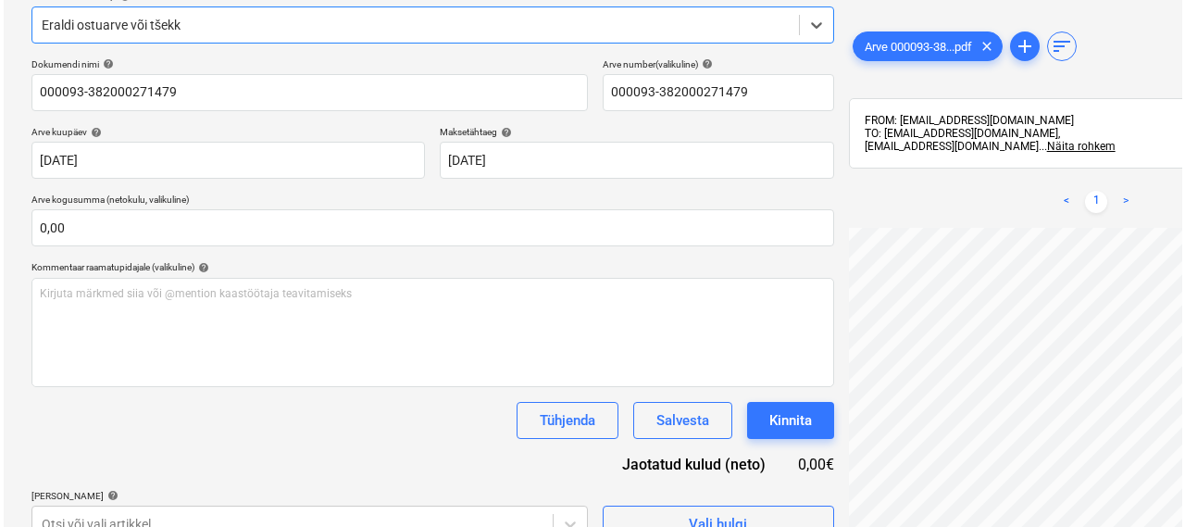
scroll to position [263, 0]
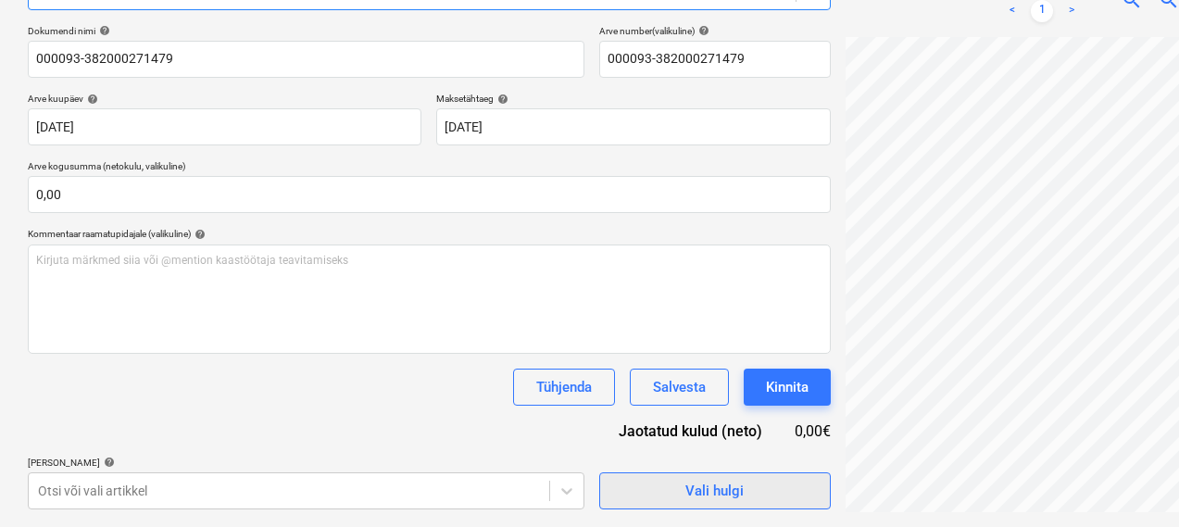
click at [685, 490] on div "Vali hulgi" at bounding box center [714, 491] width 58 height 24
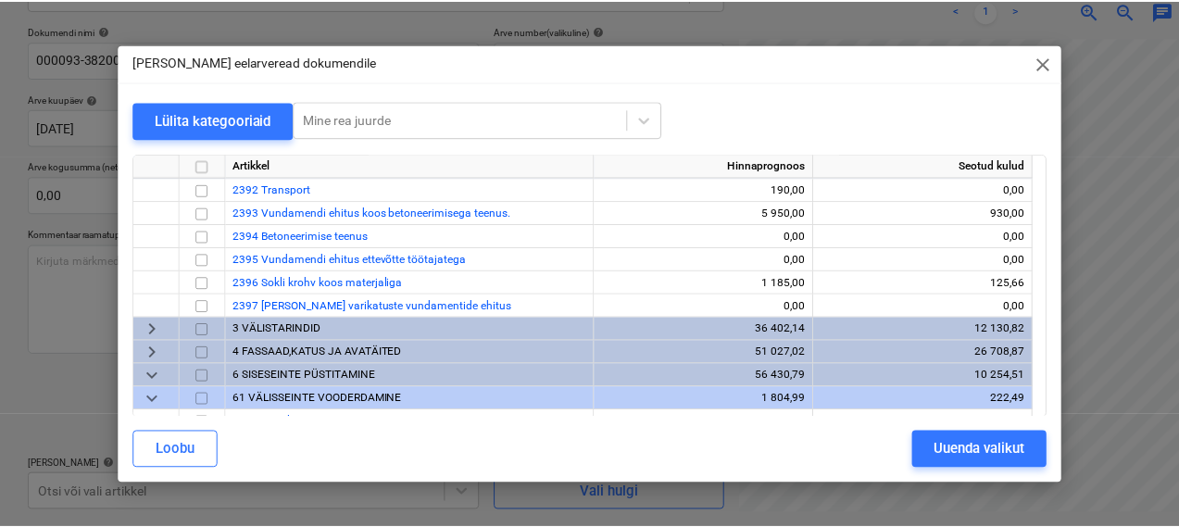
scroll to position [764, 0]
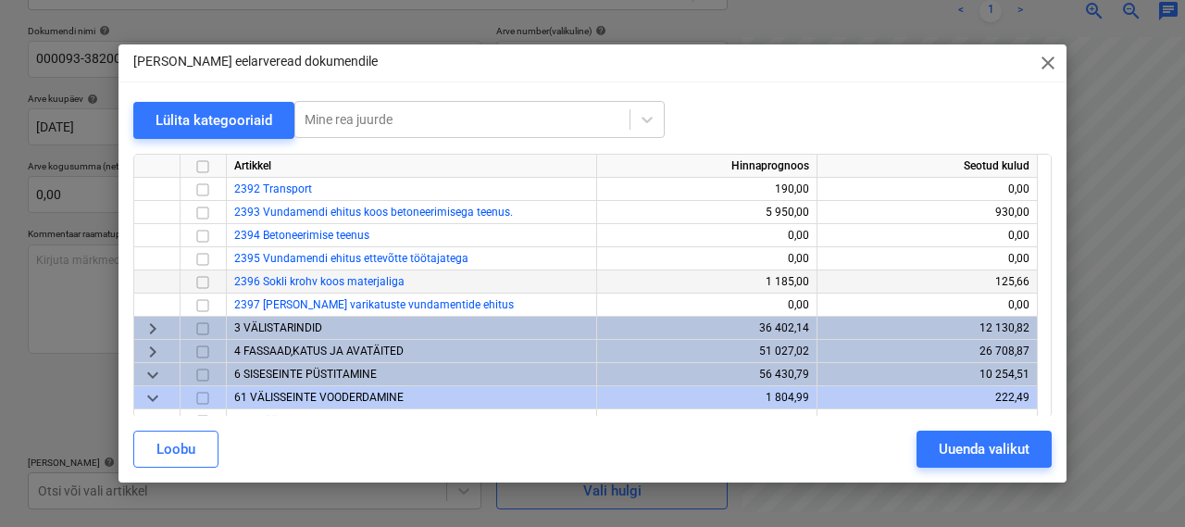
click at [199, 278] on input "checkbox" at bounding box center [203, 282] width 22 height 22
click at [953, 449] on div "Uuenda valikut" at bounding box center [984, 449] width 91 height 24
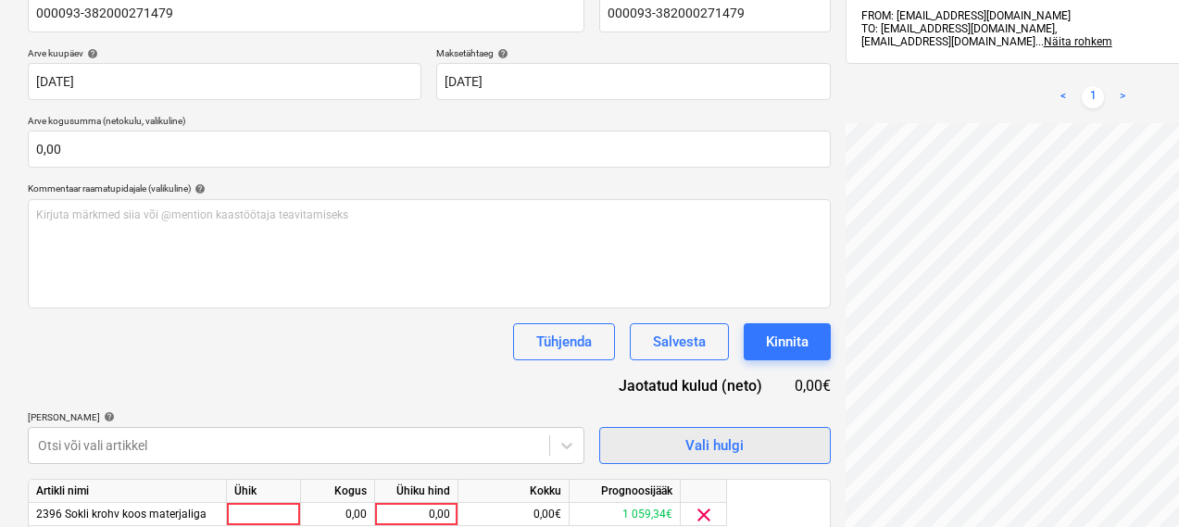
scroll to position [382, 0]
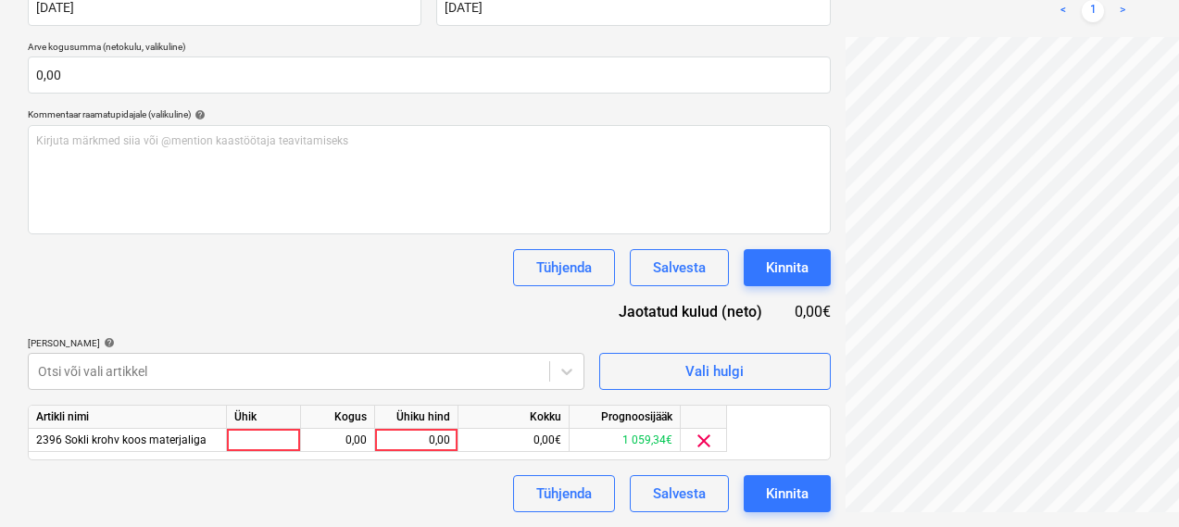
click at [288, 426] on div "Ühik" at bounding box center [264, 416] width 74 height 23
click at [286, 437] on div at bounding box center [264, 440] width 74 height 23
type input "1"
click at [339, 439] on div "0,00" at bounding box center [337, 440] width 58 height 23
type input "1"
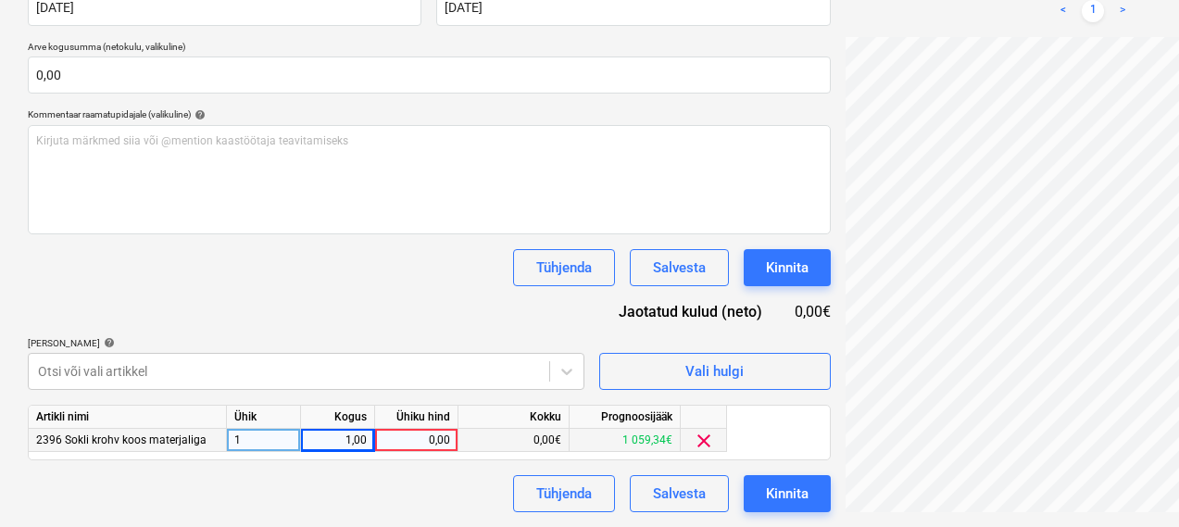
click at [443, 443] on div "0,00" at bounding box center [416, 440] width 68 height 23
type input "10,77"
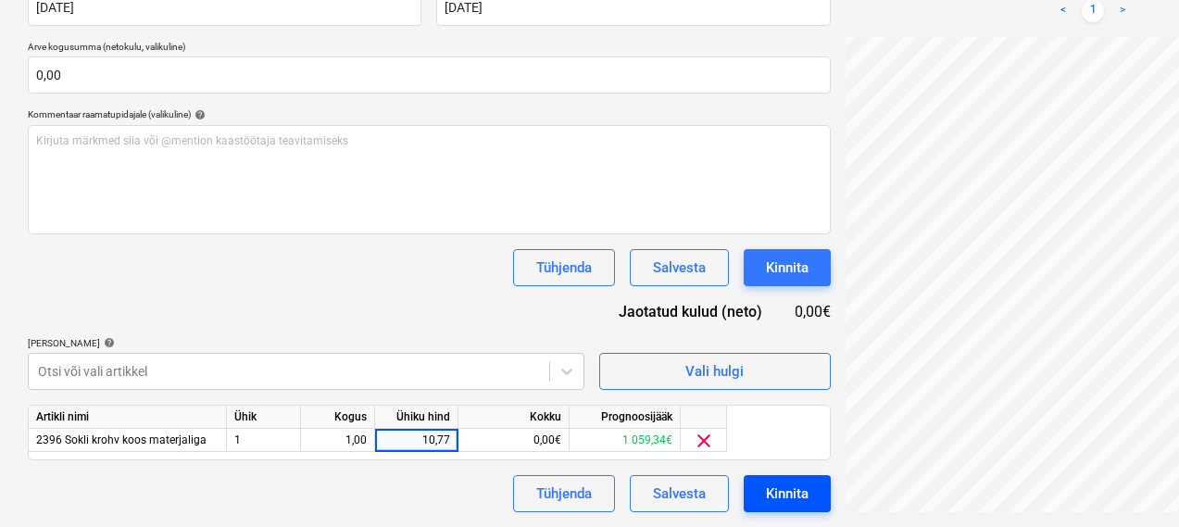
click at [766, 483] on div "Kinnita" at bounding box center [787, 493] width 43 height 24
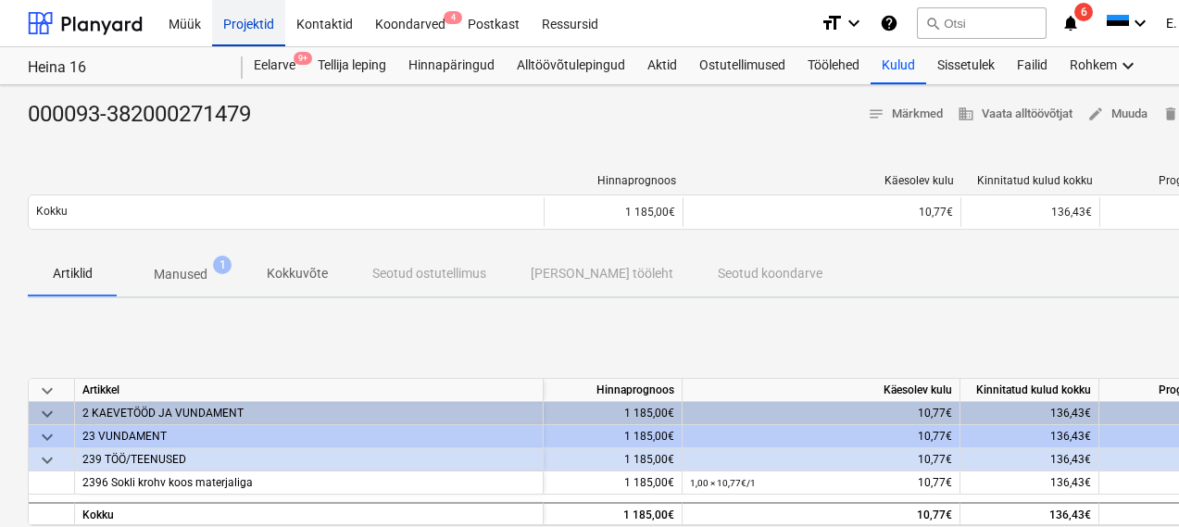
click at [268, 22] on div "Projektid" at bounding box center [248, 22] width 73 height 47
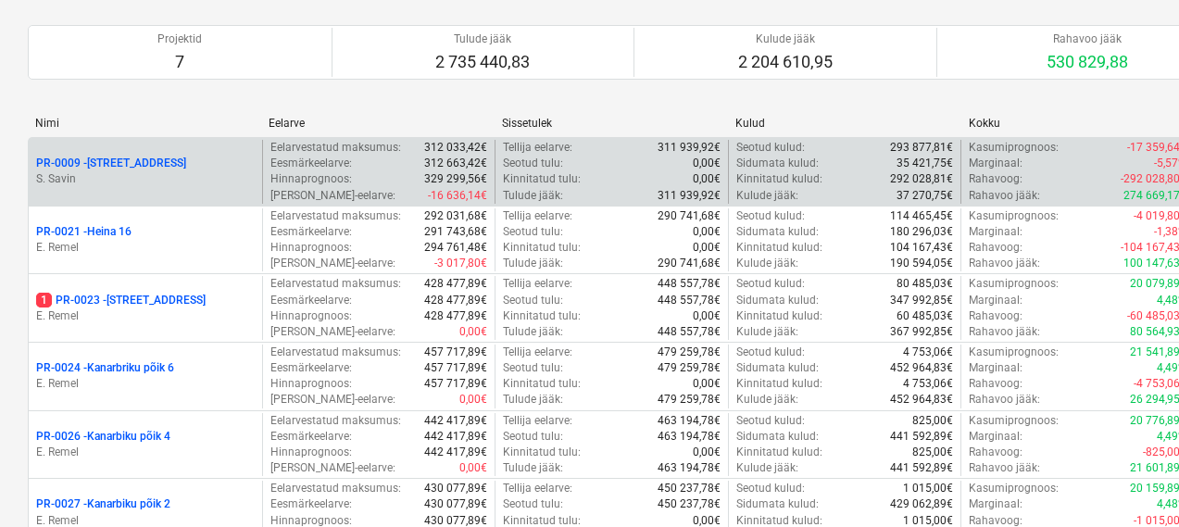
scroll to position [183, 0]
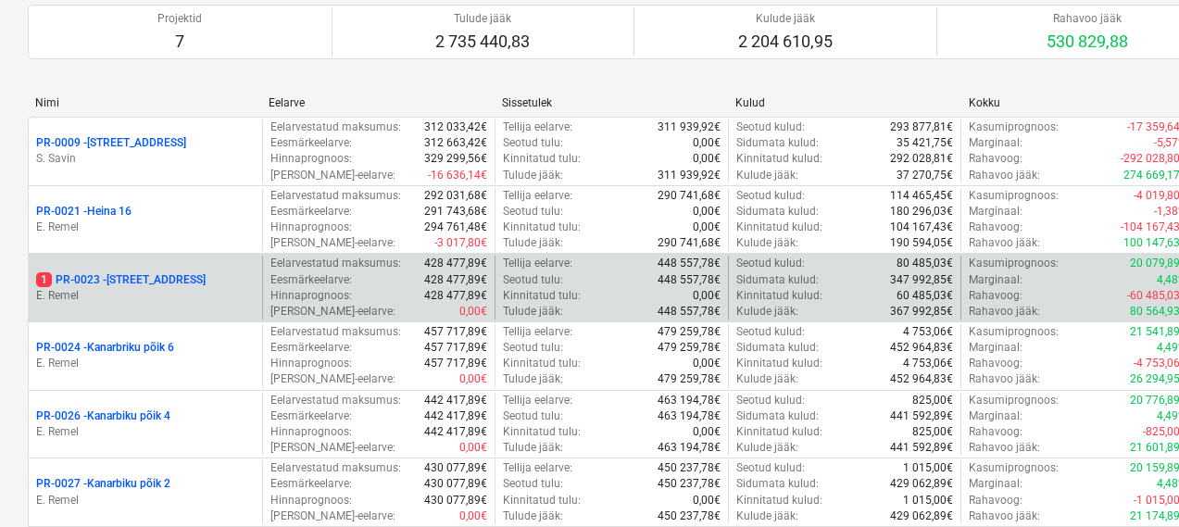
click at [167, 281] on p "1 PR-0023 - Kanarbriku tee 7" at bounding box center [120, 280] width 169 height 16
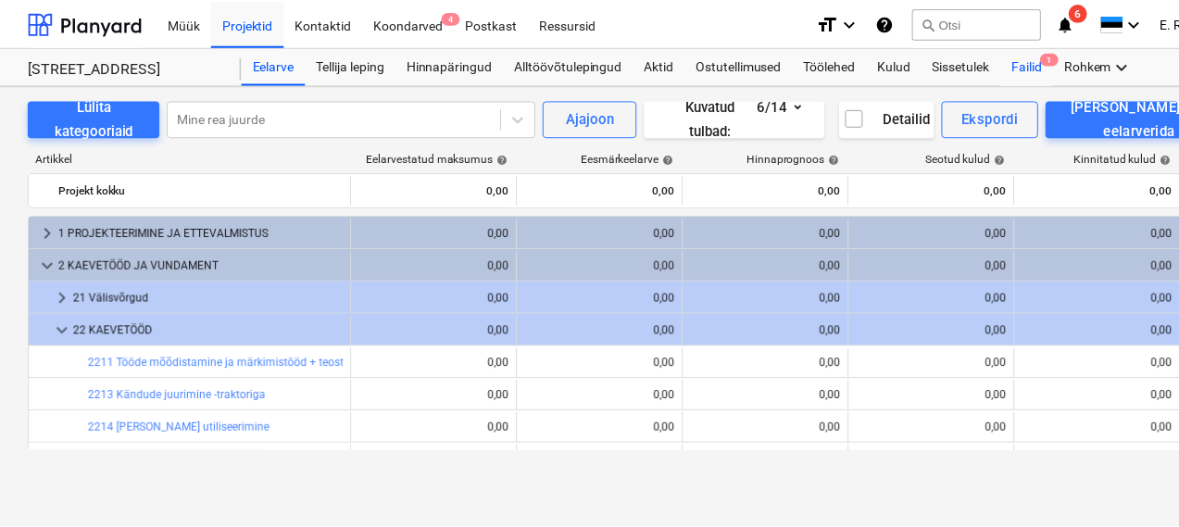
scroll to position [443, 0]
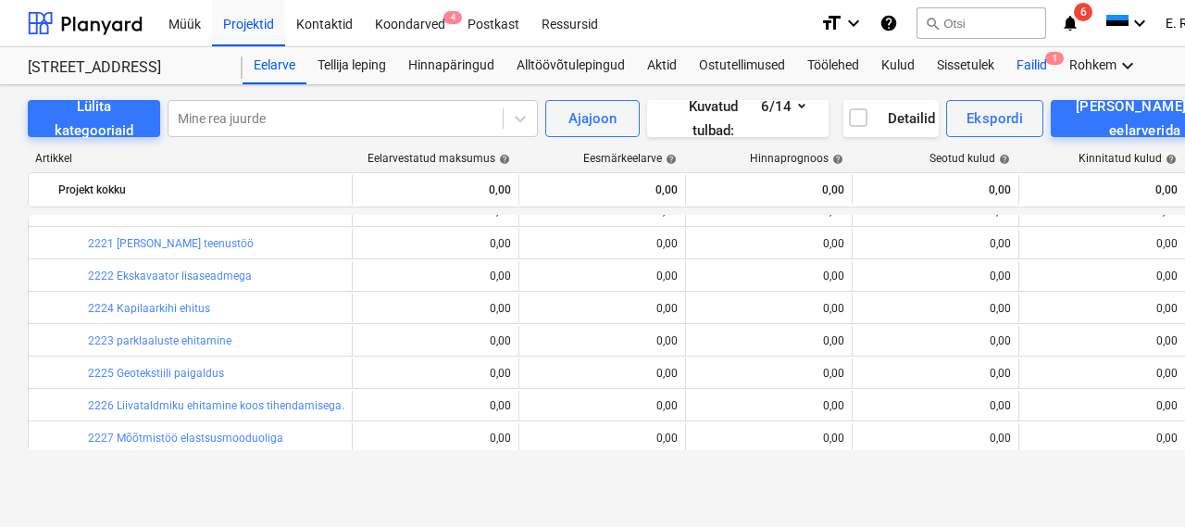
click at [1029, 65] on div "Failid 1" at bounding box center [1031, 65] width 53 height 37
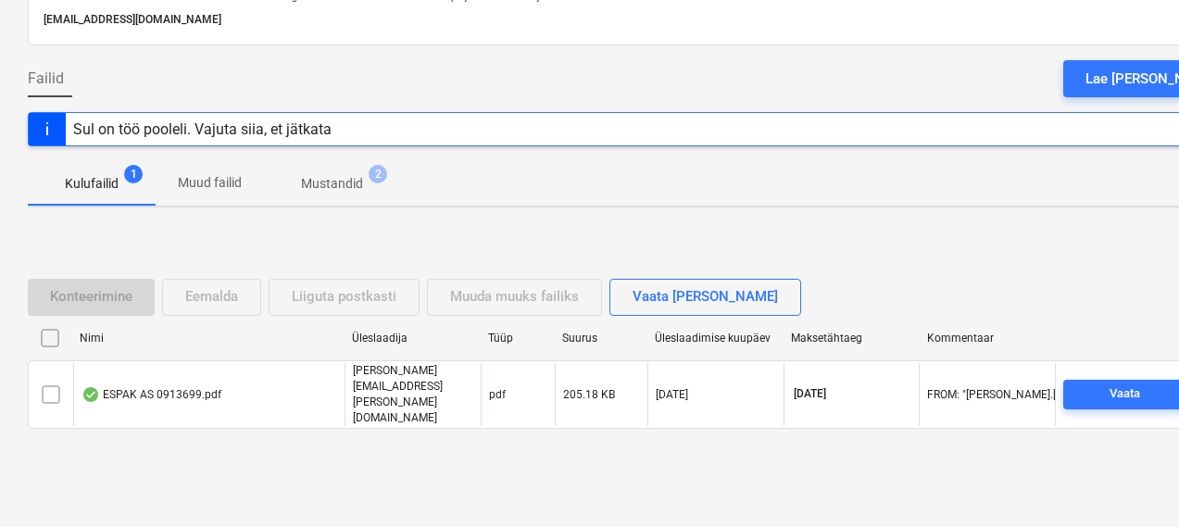
scroll to position [128, 0]
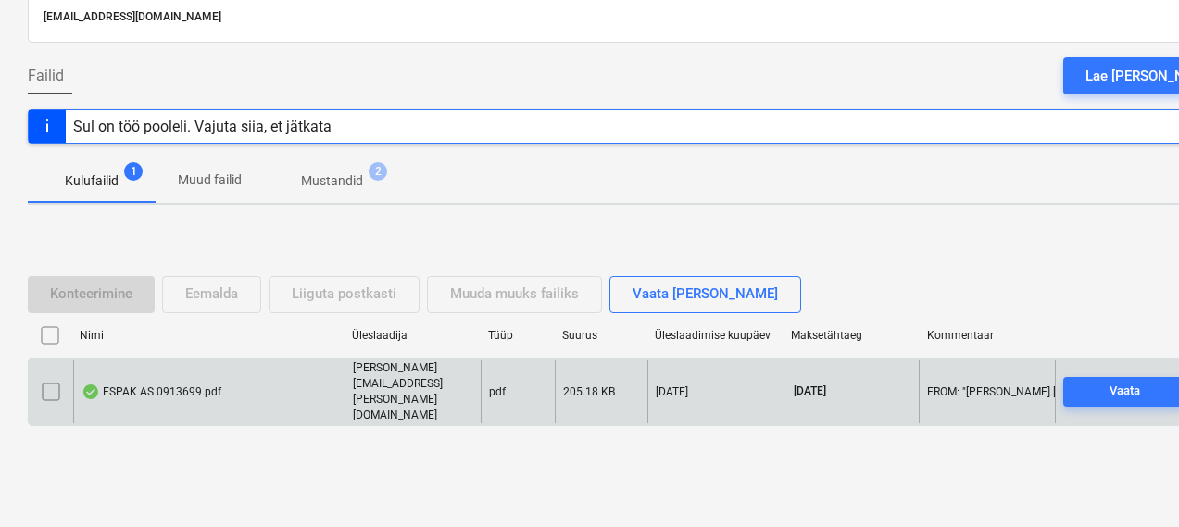
click at [192, 382] on div "ESPAK AS 0913699.pdf" at bounding box center [208, 392] width 271 height 64
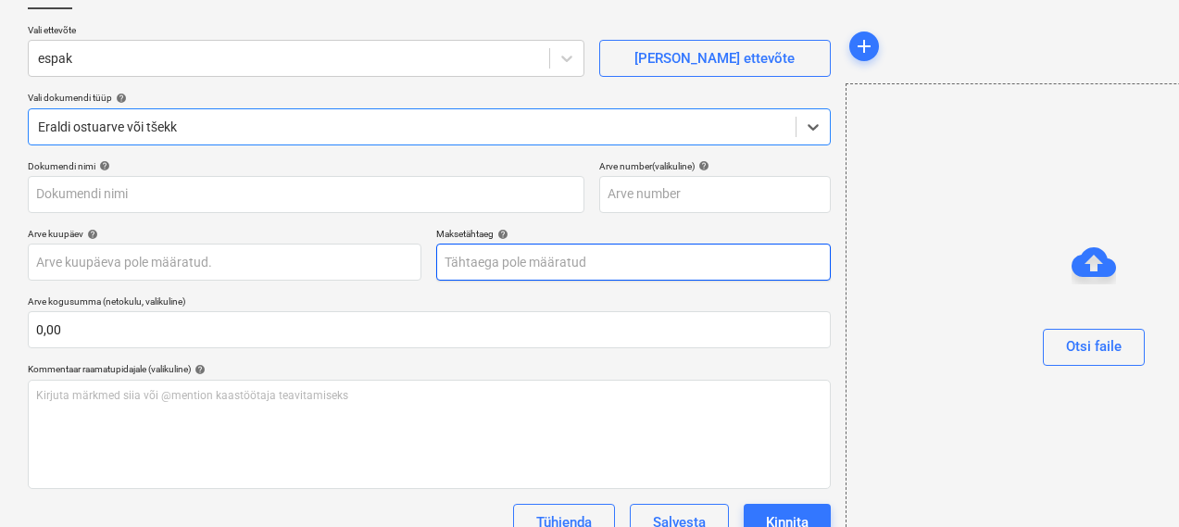
type input "0913699"
type input "[DATE]"
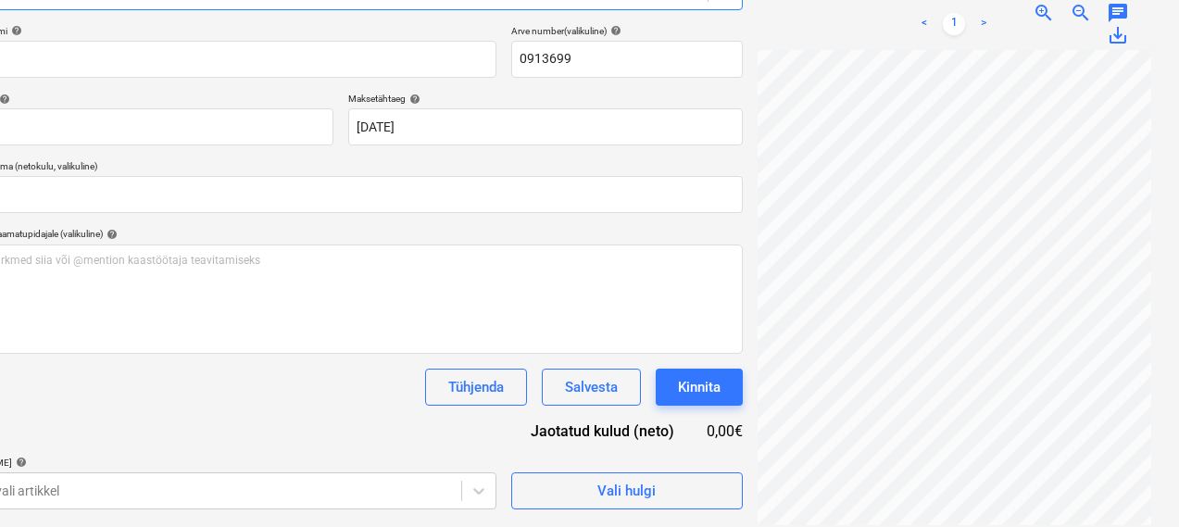
scroll to position [514, 203]
click at [562, 490] on span "Vali hulgi" at bounding box center [626, 491] width 185 height 24
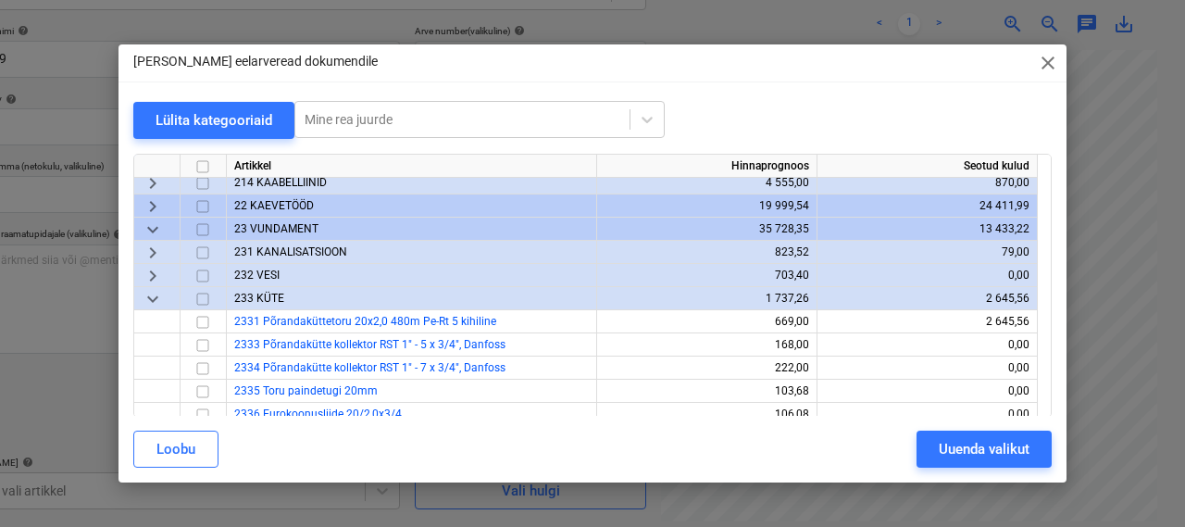
scroll to position [152, 0]
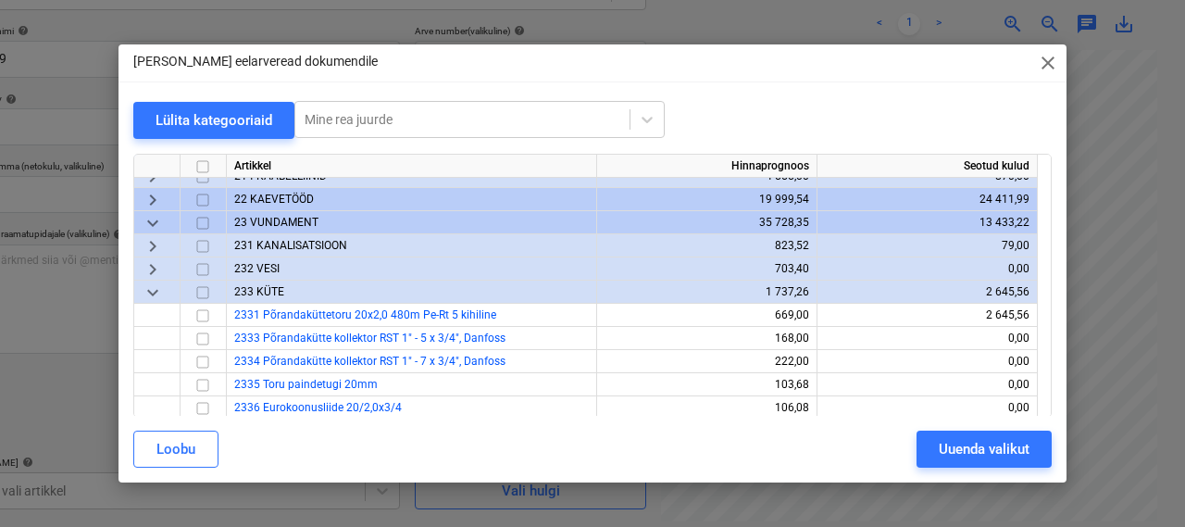
click at [291, 240] on span "231 KANALISATSIOON" at bounding box center [290, 245] width 113 height 13
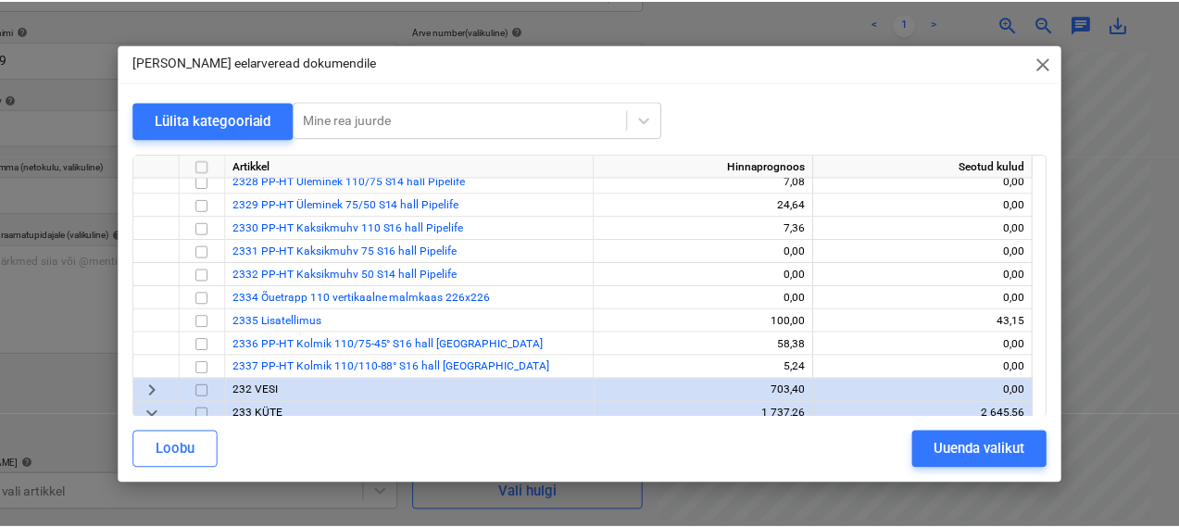
scroll to position [592, 0]
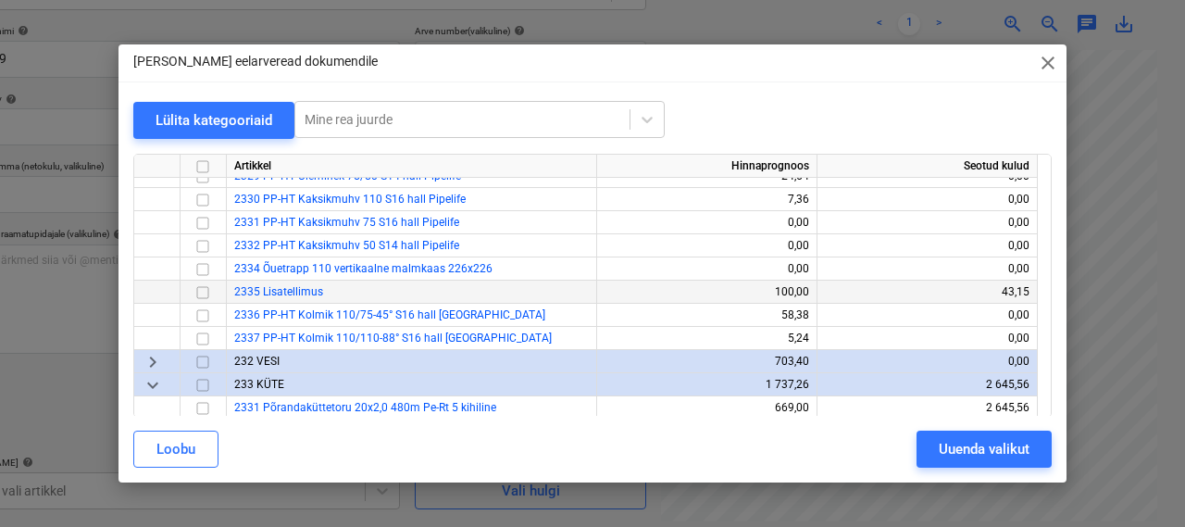
click at [205, 290] on input "checkbox" at bounding box center [203, 292] width 22 height 22
click at [949, 443] on div "Uuenda valikut" at bounding box center [984, 449] width 91 height 24
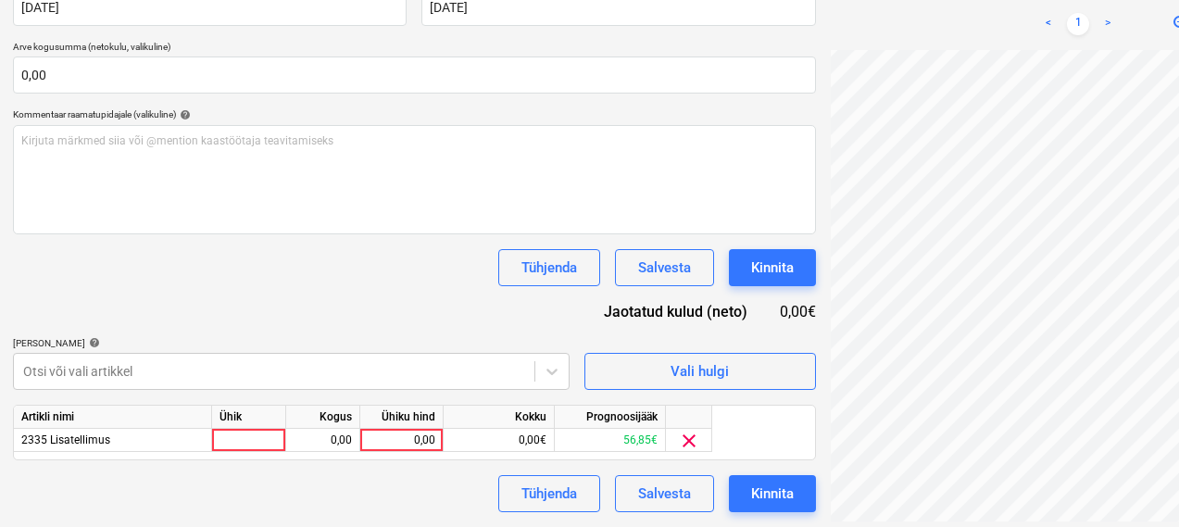
scroll to position [382, 0]
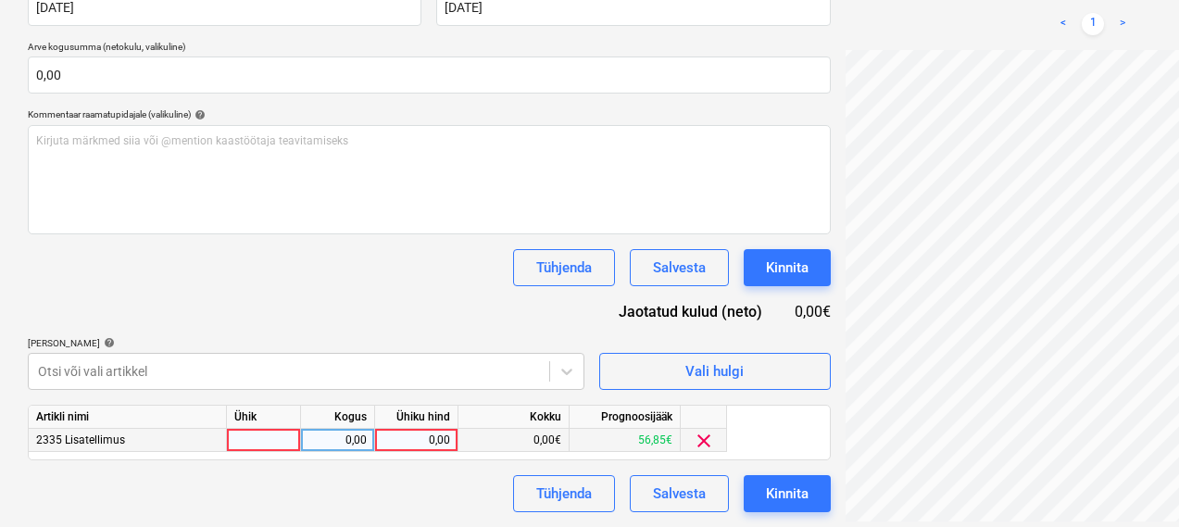
click at [279, 435] on div at bounding box center [264, 440] width 74 height 23
type input "1"
click at [332, 443] on div "0,00" at bounding box center [337, 440] width 58 height 23
type input "1"
click at [413, 443] on div "0,00" at bounding box center [416, 440] width 68 height 23
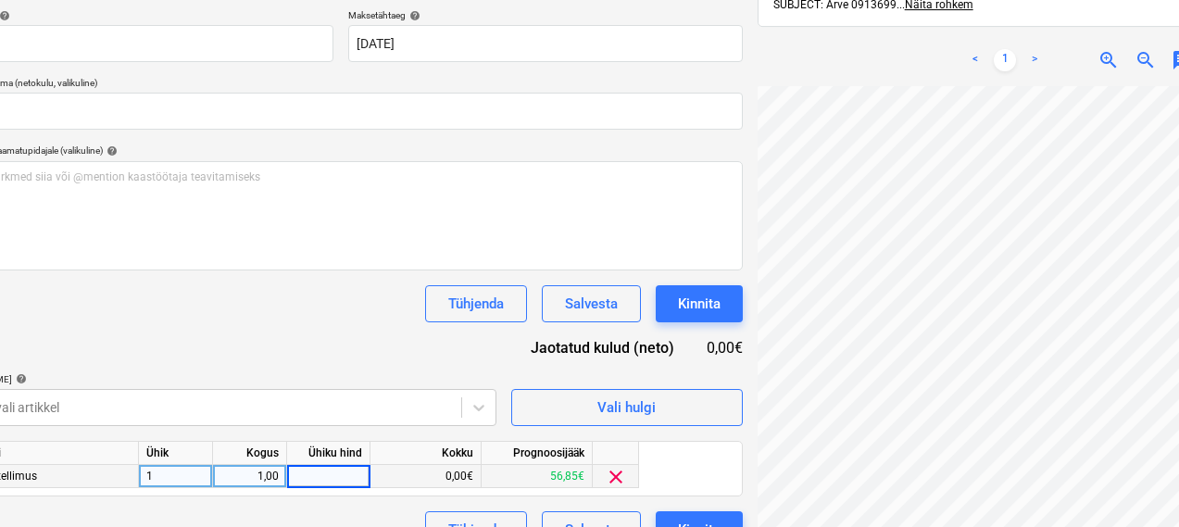
scroll to position [382, 88]
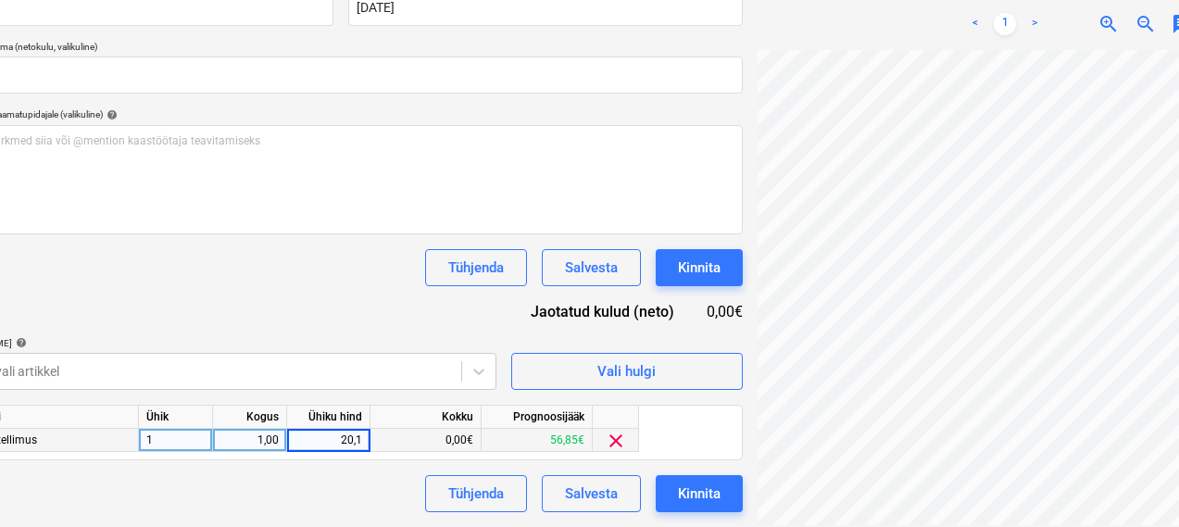
type input "20,15"
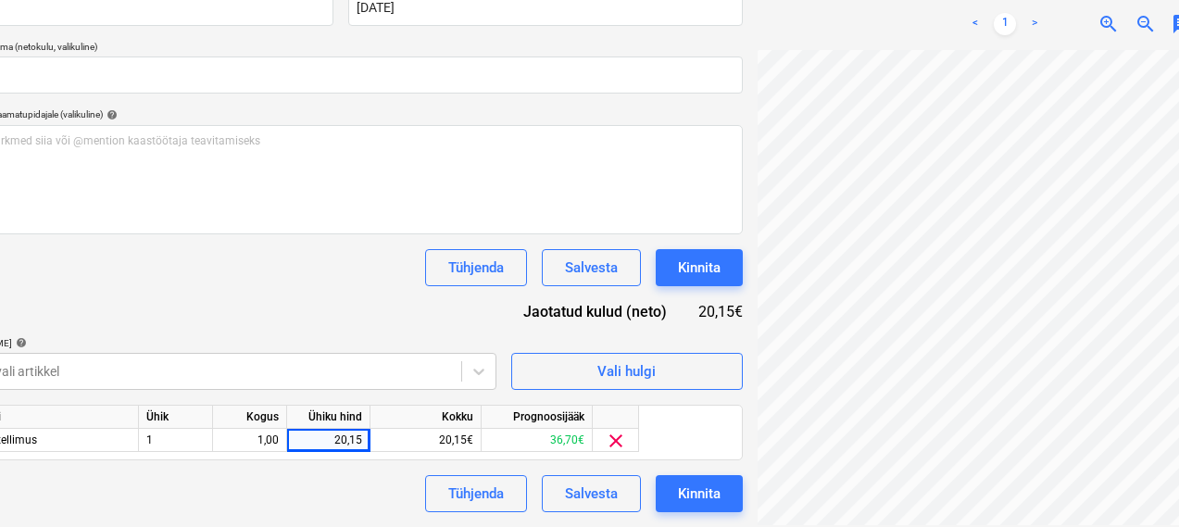
click at [219, 514] on div "Failide konteerimine Vali ettevõte espak [PERSON_NAME] uus ettevõte Vali dokume…" at bounding box center [340, 114] width 817 height 809
click at [293, 492] on div "Tühjenda Salvesta Kinnita" at bounding box center [341, 493] width 803 height 37
click at [678, 491] on div "Kinnita" at bounding box center [699, 493] width 43 height 24
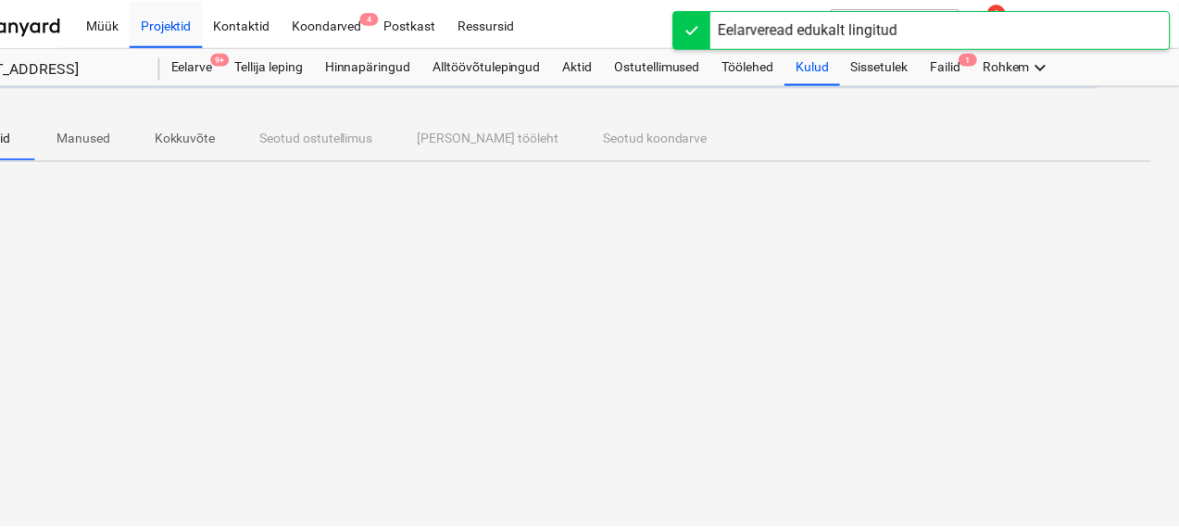
scroll to position [0, 81]
